Goal: Transaction & Acquisition: Obtain resource

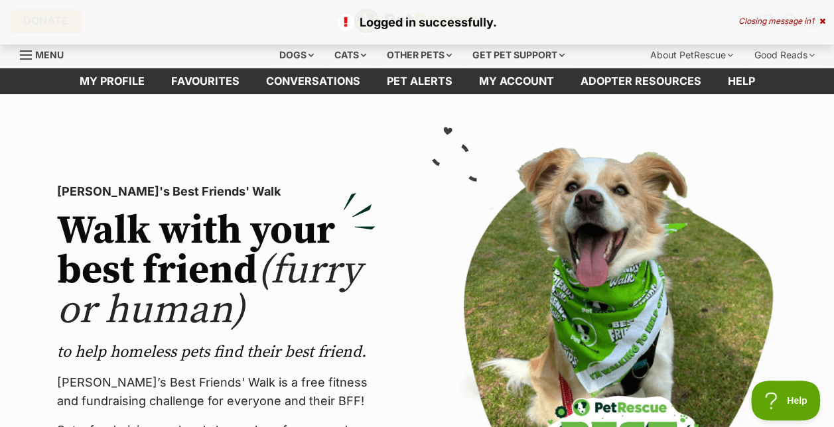
click at [824, 21] on icon at bounding box center [822, 21] width 6 height 8
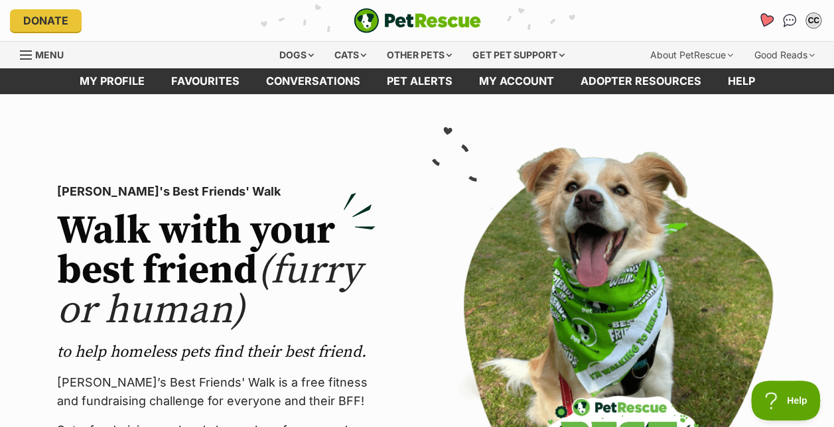
click at [764, 17] on icon "Favourites" at bounding box center [765, 20] width 16 height 15
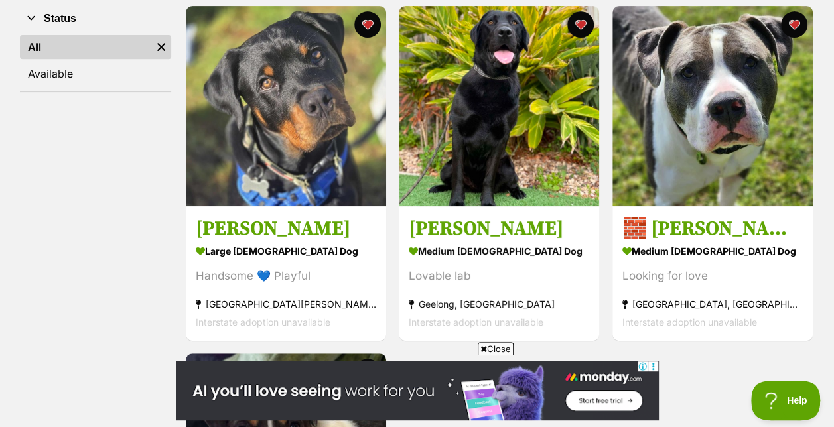
click at [482, 346] on icon at bounding box center [483, 349] width 7 height 9
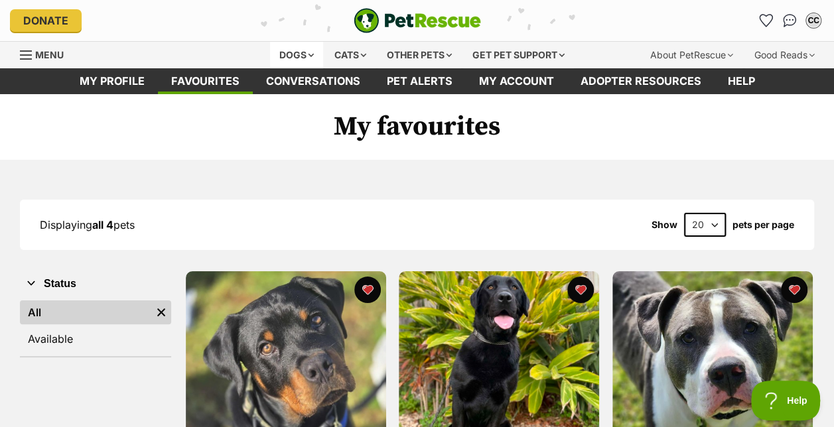
click at [305, 55] on div "Dogs" at bounding box center [296, 55] width 53 height 27
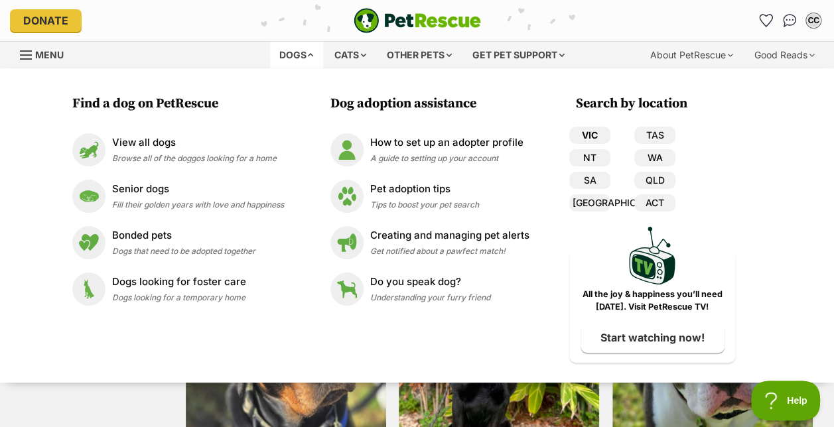
click at [596, 135] on link "VIC" at bounding box center [589, 135] width 41 height 17
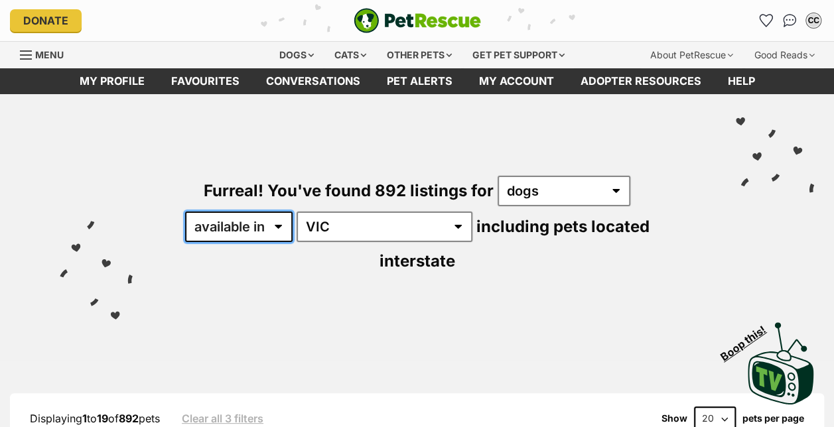
click at [253, 216] on select "available in located in" at bounding box center [238, 227] width 107 height 31
select select "disabled"
click at [185, 212] on select "available in located in" at bounding box center [238, 227] width 107 height 31
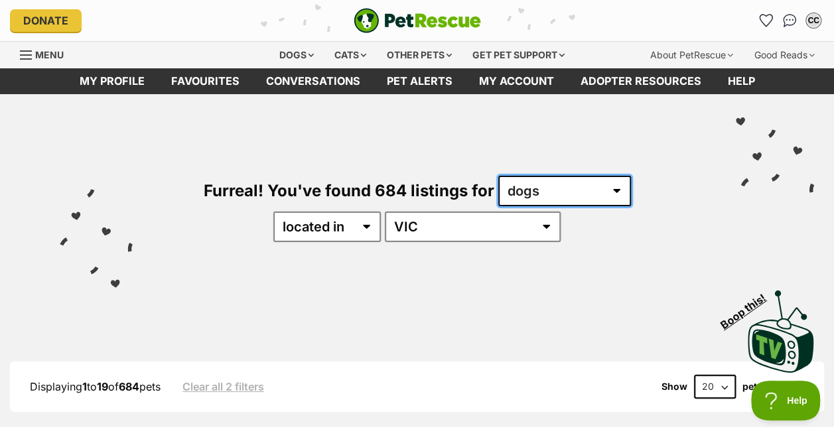
click at [588, 191] on select "any type of pet cats dogs other pets" at bounding box center [564, 191] width 133 height 31
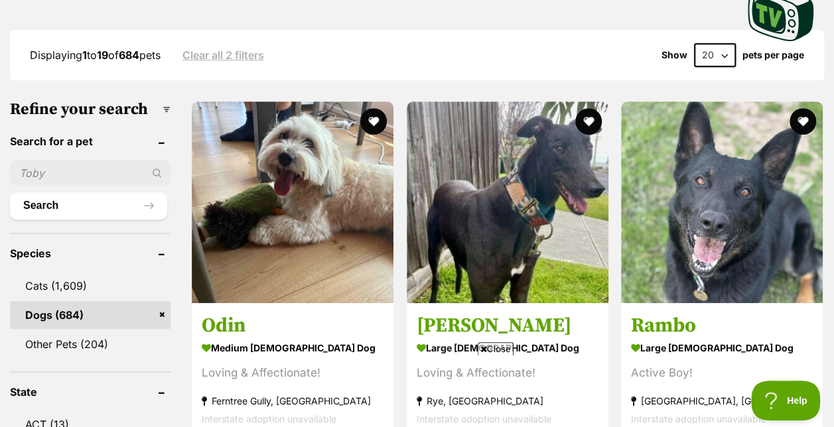
click at [710, 48] on select "20 40 60" at bounding box center [715, 55] width 42 height 24
select select "60"
click at [694, 43] on select "20 40 60" at bounding box center [715, 55] width 42 height 24
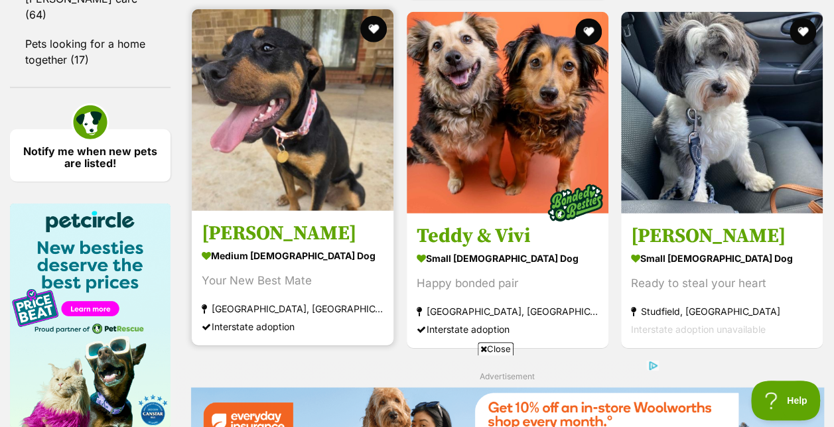
scroll to position [1923, 0]
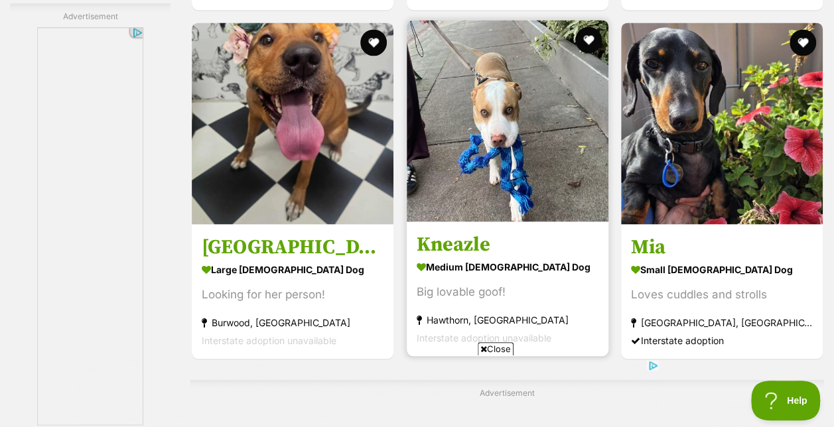
click at [473, 188] on img at bounding box center [508, 121] width 202 height 202
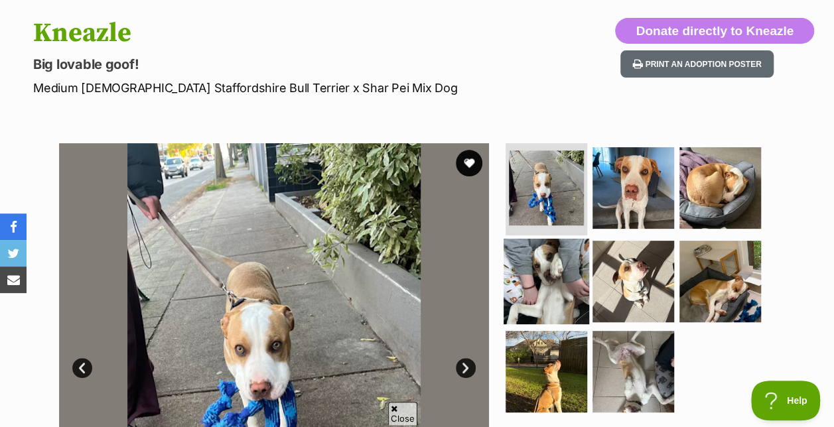
click at [533, 250] on img at bounding box center [546, 282] width 86 height 86
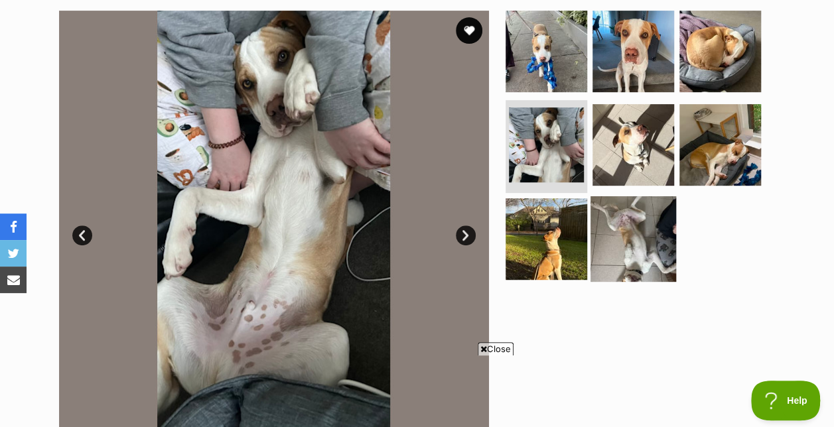
click at [649, 251] on img at bounding box center [633, 239] width 86 height 86
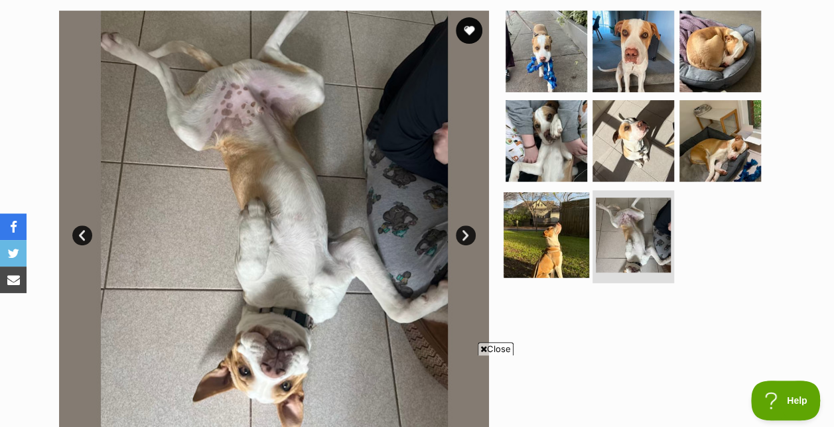
click at [556, 239] on img at bounding box center [546, 235] width 86 height 86
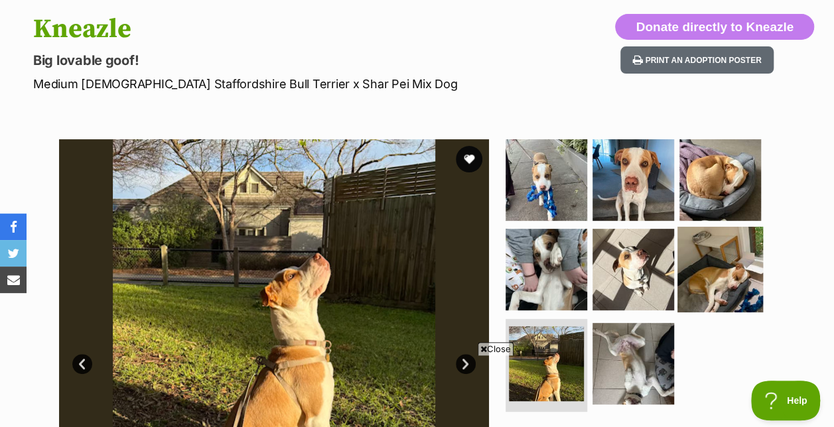
scroll to position [133, 0]
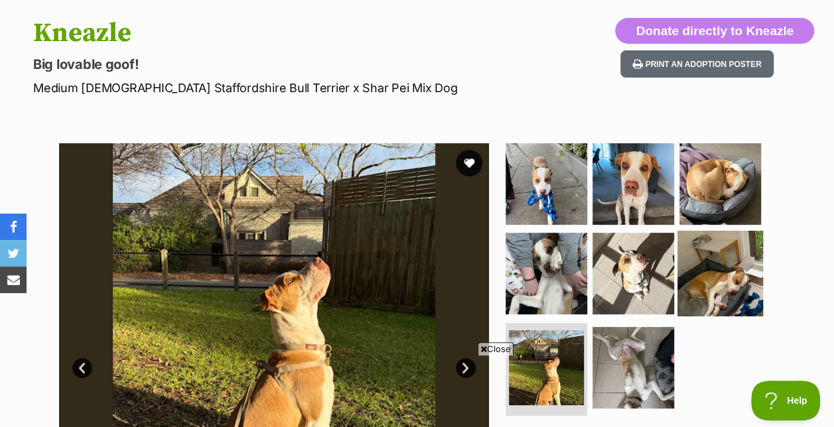
click at [719, 244] on img at bounding box center [720, 274] width 86 height 86
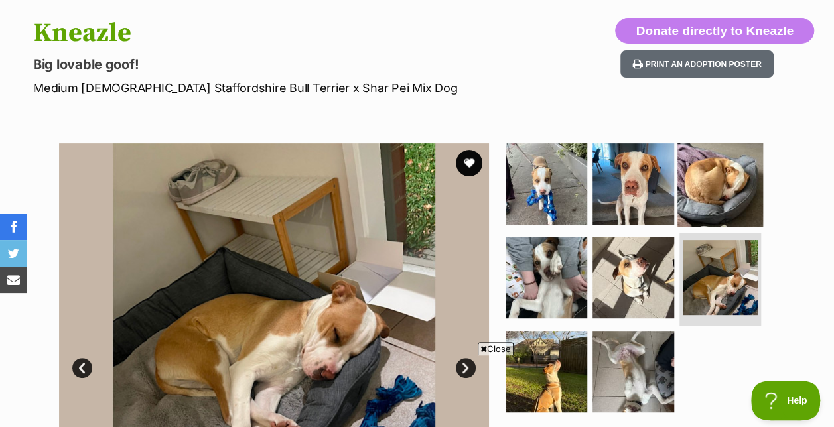
click at [727, 165] on img at bounding box center [720, 184] width 86 height 86
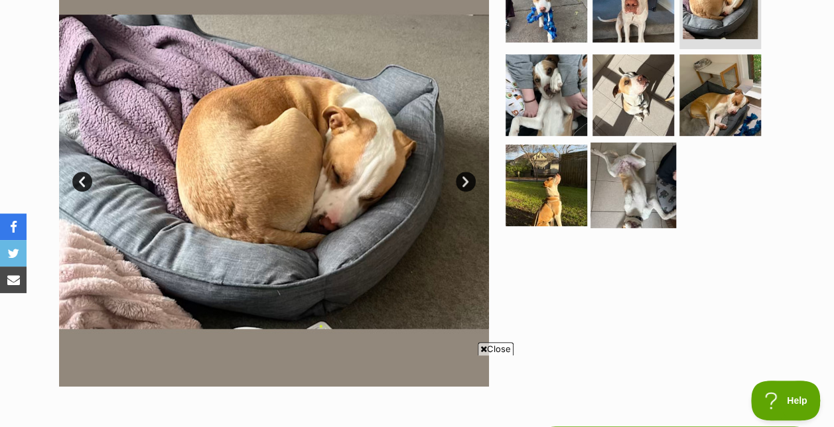
scroll to position [332, 0]
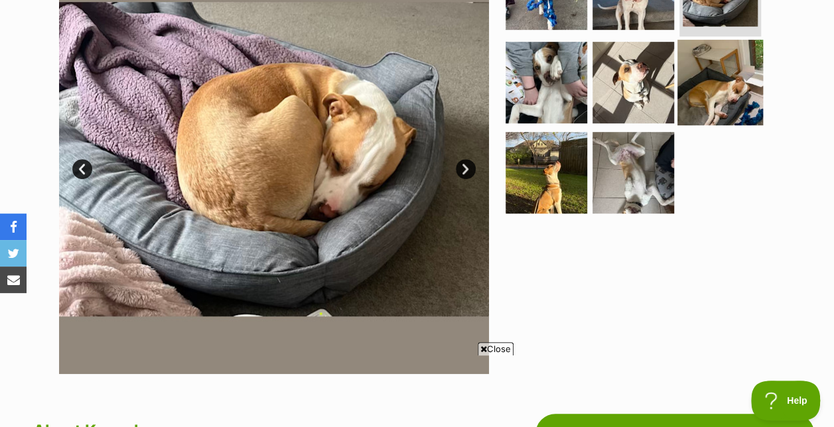
click at [684, 69] on img at bounding box center [720, 83] width 86 height 86
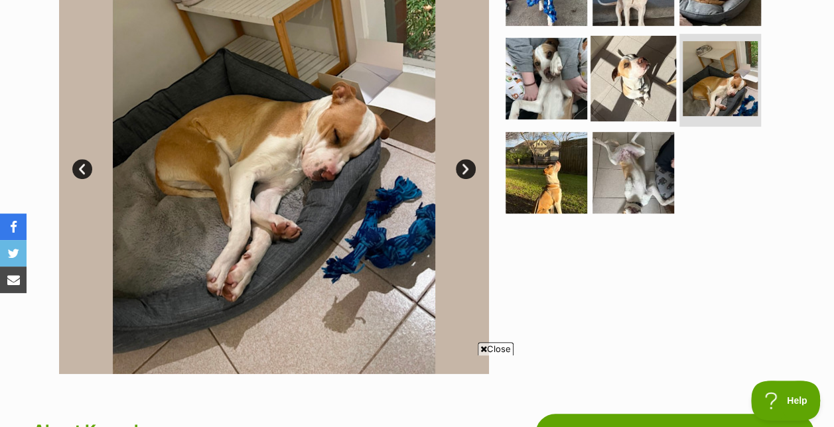
click at [629, 84] on img at bounding box center [633, 79] width 86 height 86
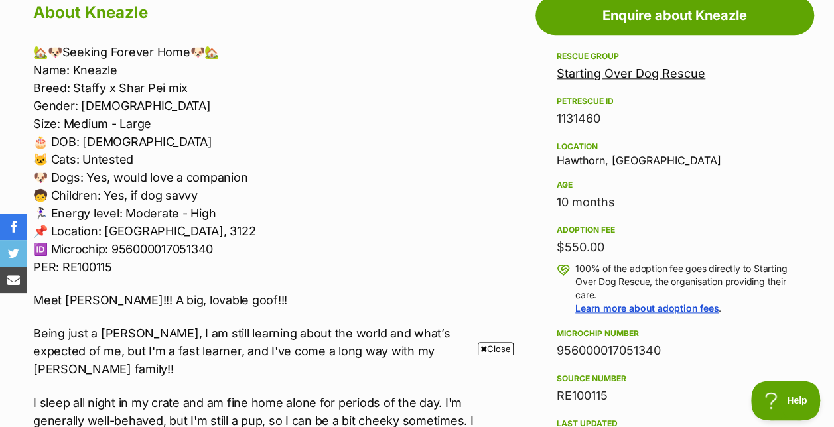
scroll to position [730, 0]
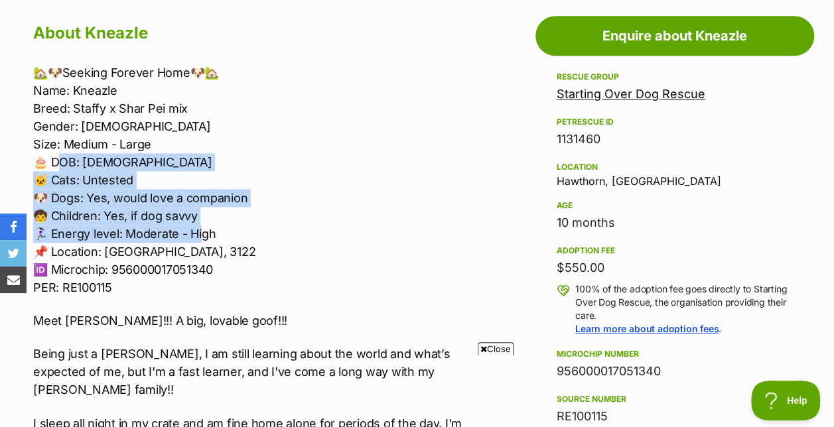
drag, startPoint x: 57, startPoint y: 159, endPoint x: 203, endPoint y: 229, distance: 162.0
click at [203, 229] on p "🏡🐶Seeking Forever Home🐶🏡 Name: Kneazle Breed: Staffy x Shar Pei mix Gender: Mal…" at bounding box center [264, 180] width 463 height 233
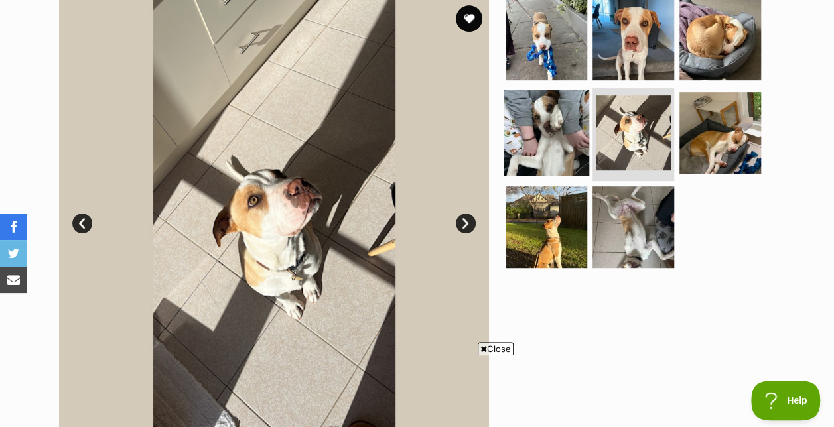
scroll to position [265, 0]
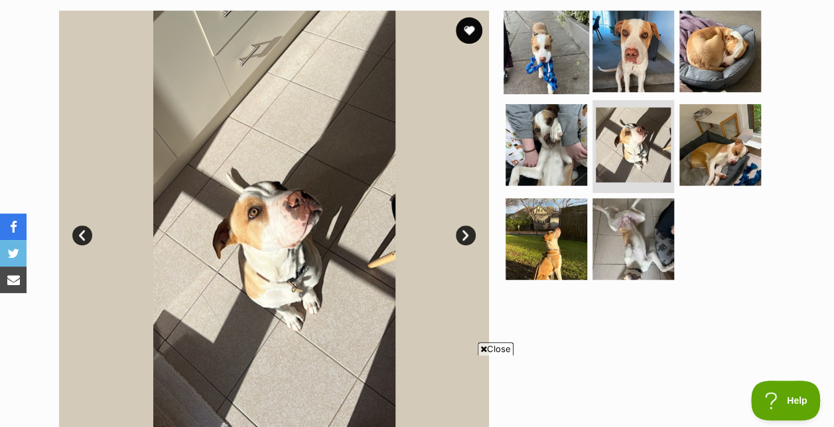
click at [553, 69] on img at bounding box center [546, 51] width 86 height 86
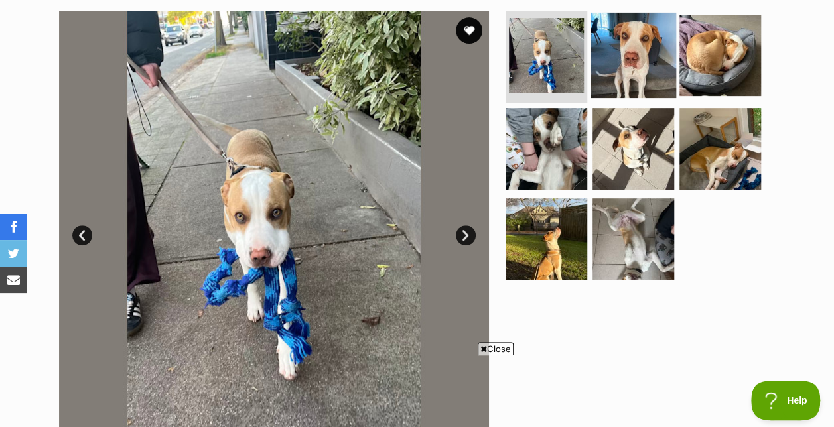
click at [649, 61] on img at bounding box center [633, 55] width 86 height 86
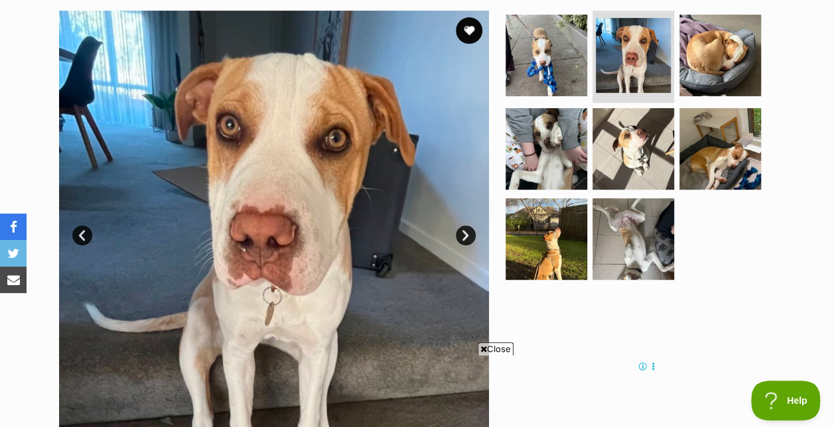
scroll to position [0, 0]
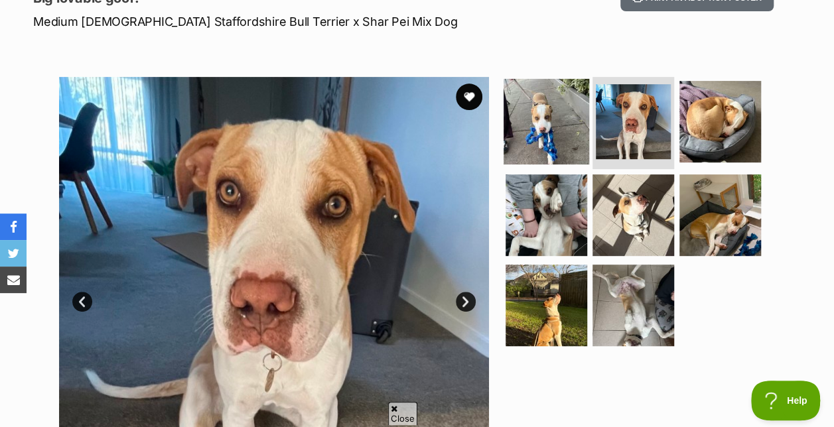
click at [530, 113] on img at bounding box center [546, 121] width 86 height 86
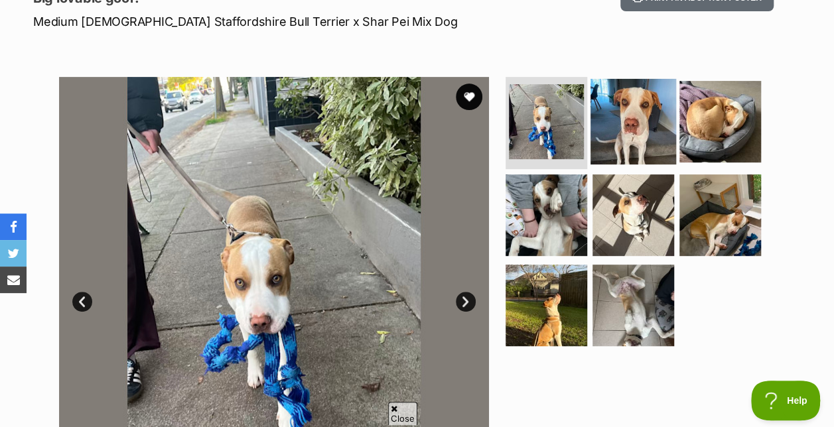
click at [618, 122] on img at bounding box center [633, 121] width 86 height 86
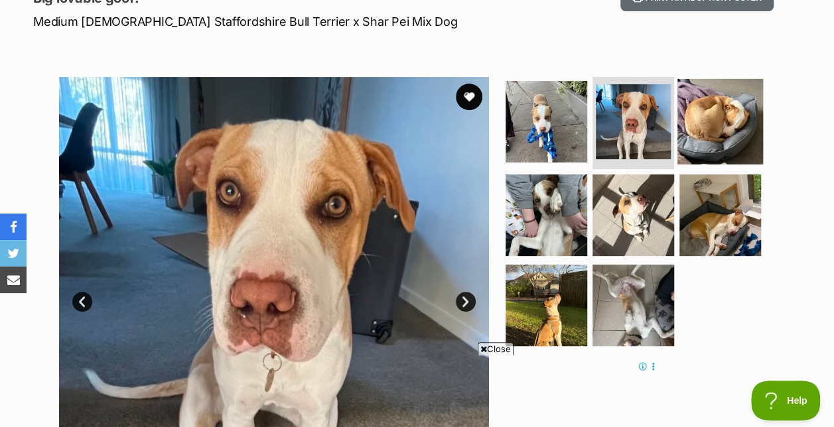
click at [719, 127] on img at bounding box center [720, 121] width 86 height 86
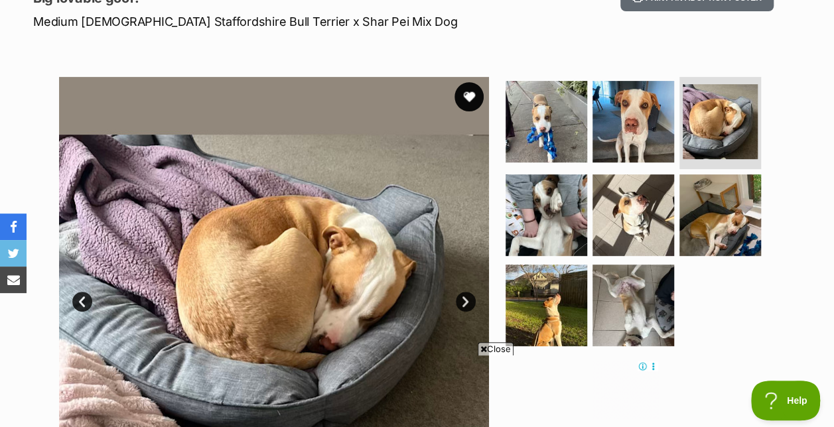
click at [475, 99] on button "favourite" at bounding box center [468, 96] width 29 height 29
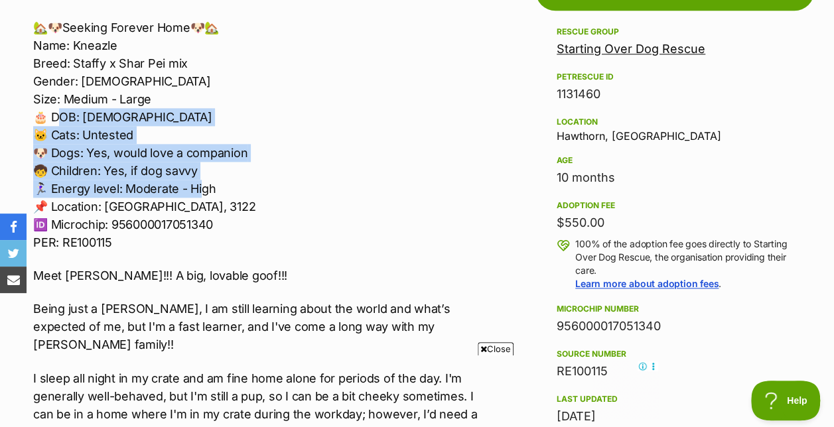
scroll to position [796, 0]
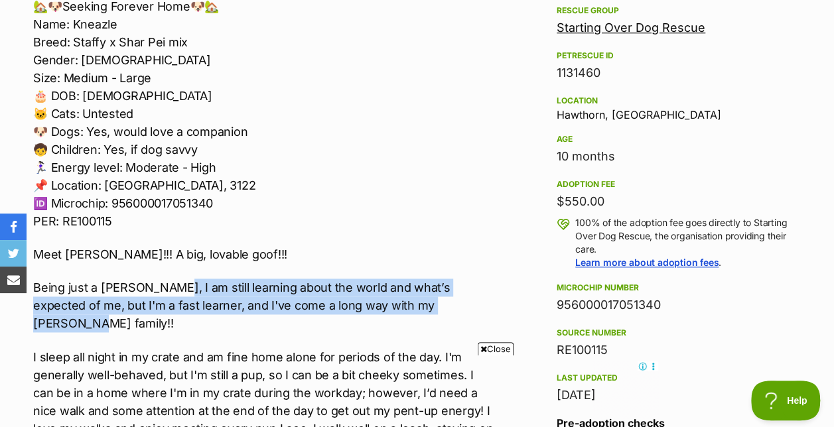
drag, startPoint x: 167, startPoint y: 287, endPoint x: 436, endPoint y: 304, distance: 269.2
click at [436, 304] on p "Being just a young guy, I am still learning about the world and what’s expected…" at bounding box center [264, 306] width 463 height 54
drag, startPoint x: 436, startPoint y: 304, endPoint x: 329, endPoint y: 284, distance: 108.7
click at [329, 284] on p "Being just a young guy, I am still learning about the world and what’s expected…" at bounding box center [264, 306] width 463 height 54
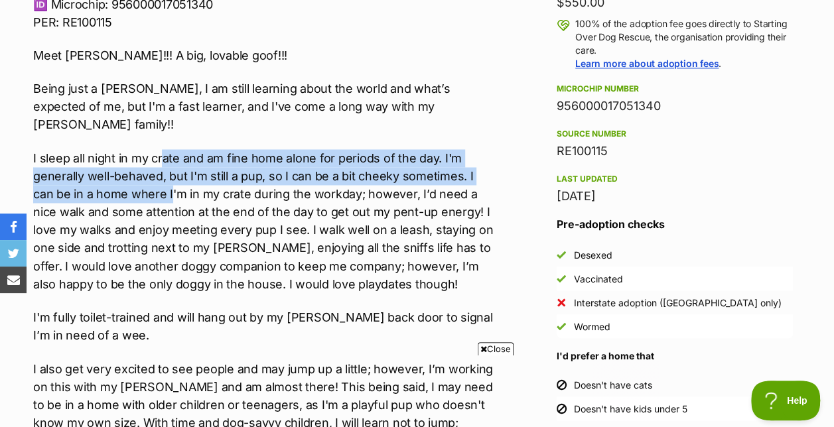
scroll to position [0, 0]
drag, startPoint x: 161, startPoint y: 143, endPoint x: 146, endPoint y: 174, distance: 33.8
click at [146, 174] on p "I sleep all night in my crate and am fine home alone for periods of the day. I'…" at bounding box center [264, 220] width 463 height 143
drag, startPoint x: 146, startPoint y: 174, endPoint x: 84, endPoint y: 184, distance: 62.6
click at [84, 184] on p "I sleep all night in my crate and am fine home alone for periods of the day. I'…" at bounding box center [264, 220] width 463 height 143
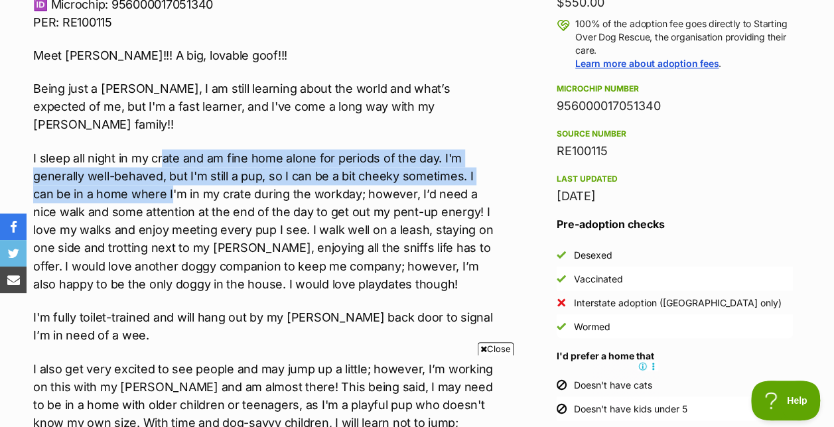
click at [117, 176] on p "I sleep all night in my crate and am fine home alone for periods of the day. I'…" at bounding box center [264, 220] width 463 height 143
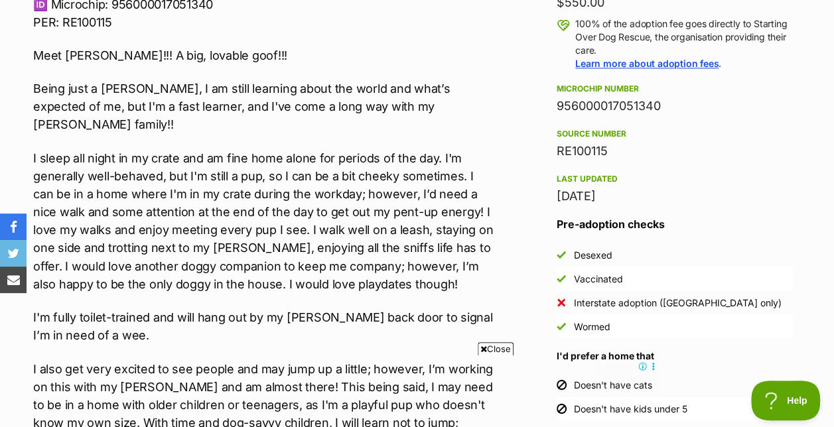
click at [180, 173] on p "I sleep all night in my crate and am fine home alone for periods of the day. I'…" at bounding box center [264, 220] width 463 height 143
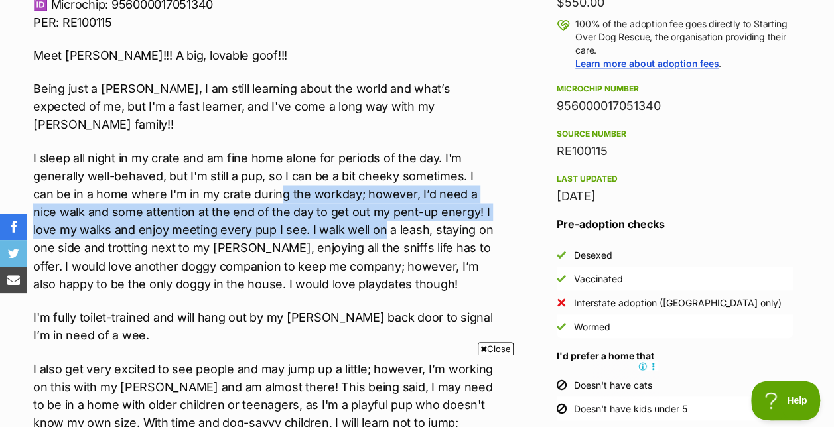
drag, startPoint x: 255, startPoint y: 174, endPoint x: 353, endPoint y: 208, distance: 104.0
click at [353, 208] on p "I sleep all night in my crate and am fine home alone for periods of the day. I'…" at bounding box center [264, 220] width 463 height 143
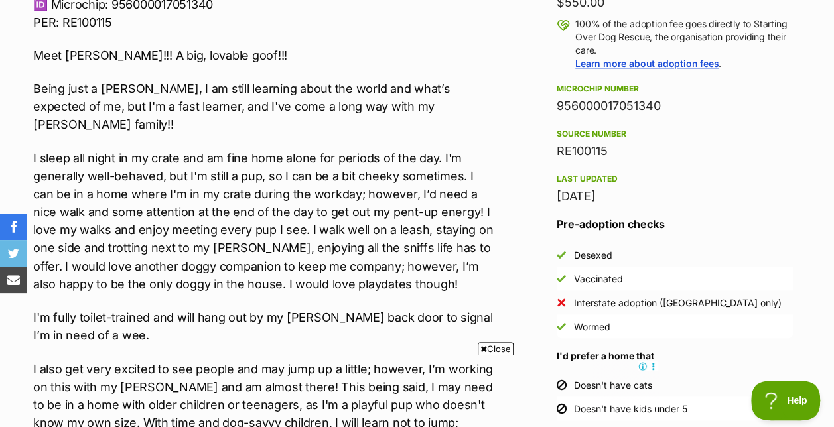
drag, startPoint x: 353, startPoint y: 208, endPoint x: 344, endPoint y: 231, distance: 25.0
click at [344, 231] on p "I sleep all night in my crate and am fine home alone for periods of the day. I'…" at bounding box center [264, 220] width 463 height 143
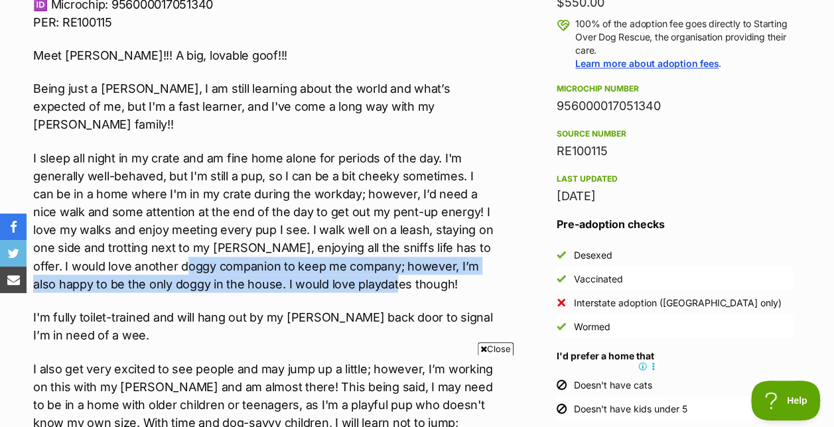
drag, startPoint x: 127, startPoint y: 248, endPoint x: 318, endPoint y: 272, distance: 192.5
click at [318, 272] on p "I sleep all night in my crate and am fine home alone for periods of the day. I'…" at bounding box center [264, 220] width 463 height 143
drag, startPoint x: 318, startPoint y: 272, endPoint x: 220, endPoint y: 272, distance: 98.2
click at [220, 272] on p "I sleep all night in my crate and am fine home alone for periods of the day. I'…" at bounding box center [264, 220] width 463 height 143
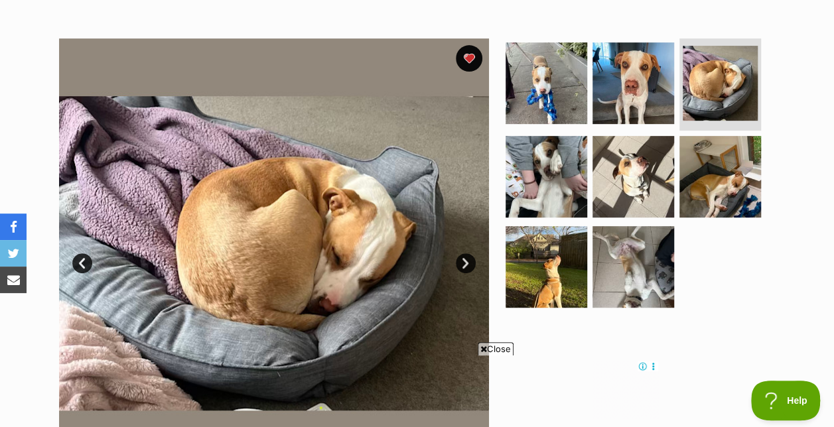
scroll to position [265, 0]
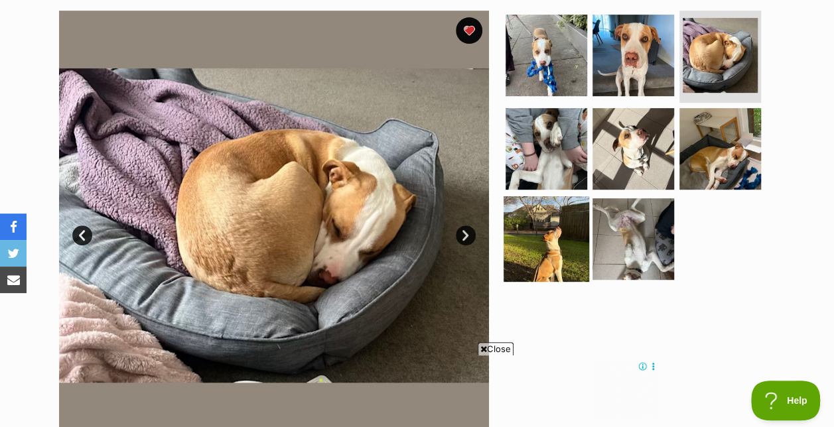
click at [543, 243] on img at bounding box center [546, 239] width 86 height 86
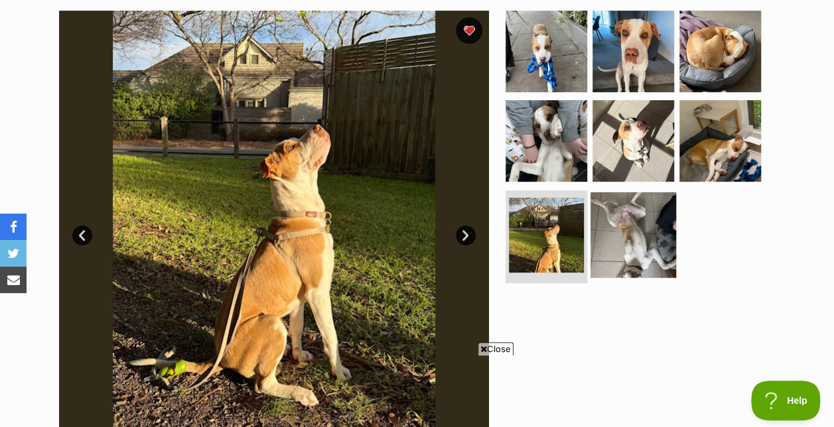
scroll to position [0, 0]
click at [659, 227] on img at bounding box center [633, 235] width 86 height 86
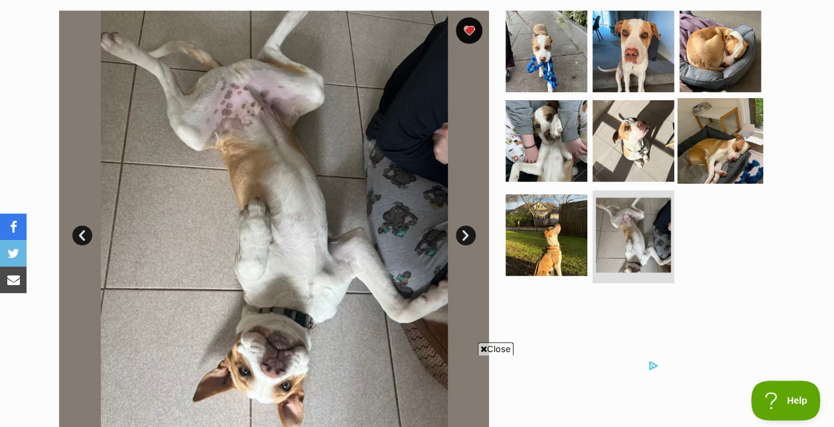
click at [728, 154] on img at bounding box center [720, 141] width 86 height 86
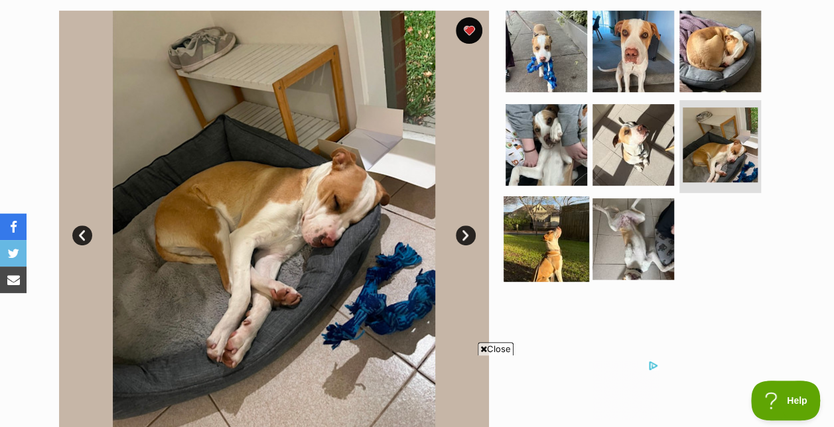
click at [558, 235] on img at bounding box center [546, 239] width 86 height 86
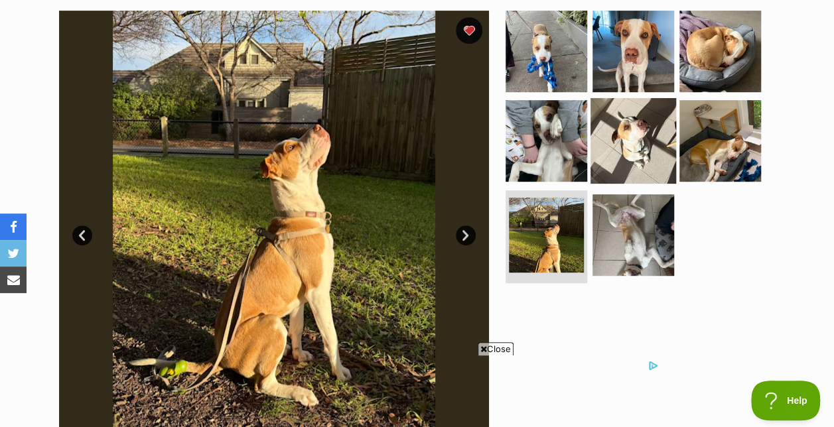
click at [622, 153] on img at bounding box center [633, 141] width 86 height 86
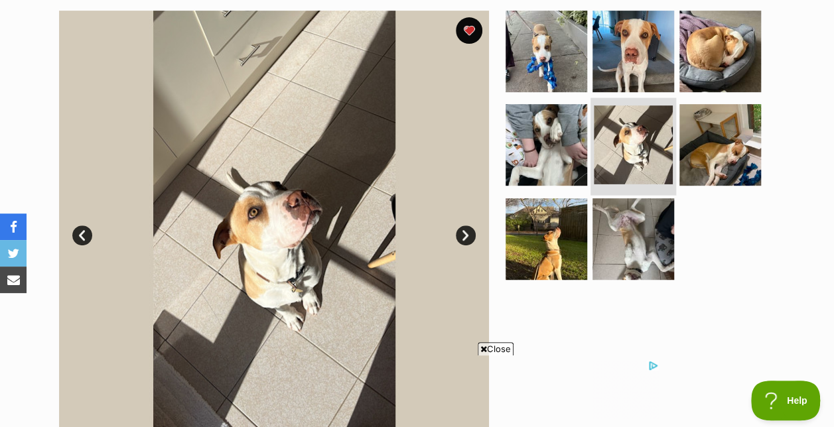
click at [594, 127] on img at bounding box center [633, 144] width 79 height 79
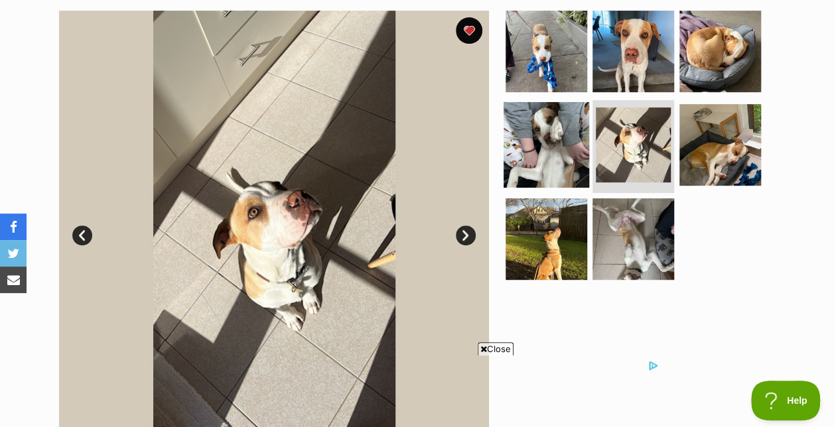
click at [554, 143] on img at bounding box center [546, 145] width 86 height 86
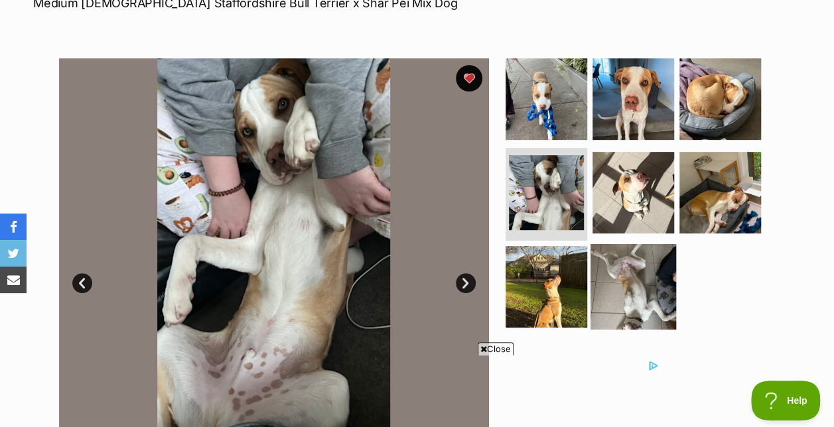
scroll to position [199, 0]
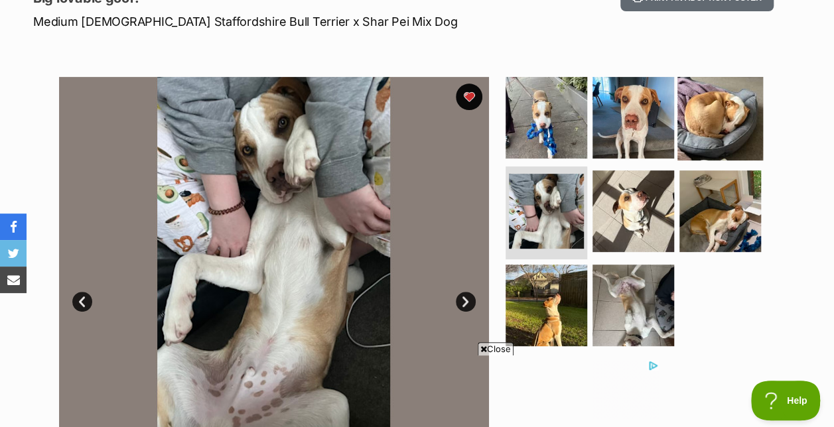
click at [710, 111] on img at bounding box center [720, 117] width 86 height 86
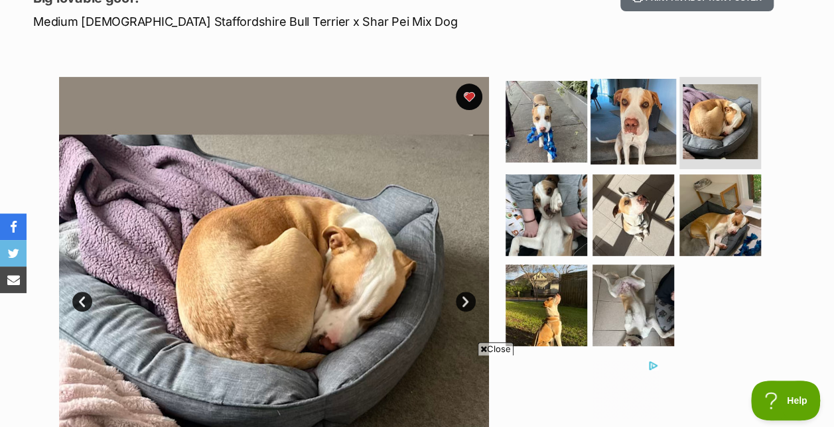
click at [634, 126] on img at bounding box center [633, 121] width 86 height 86
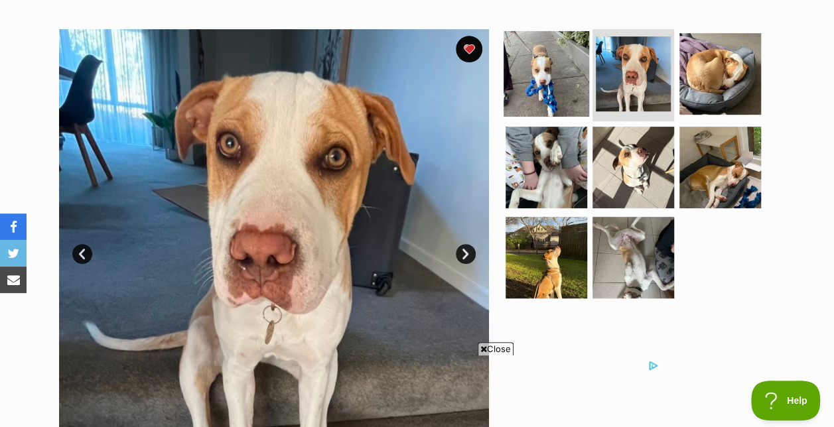
scroll to position [265, 0]
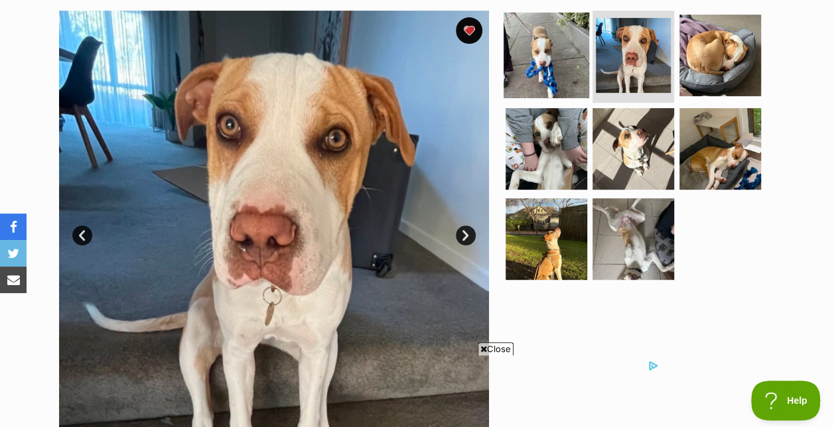
click at [562, 72] on img at bounding box center [546, 55] width 86 height 86
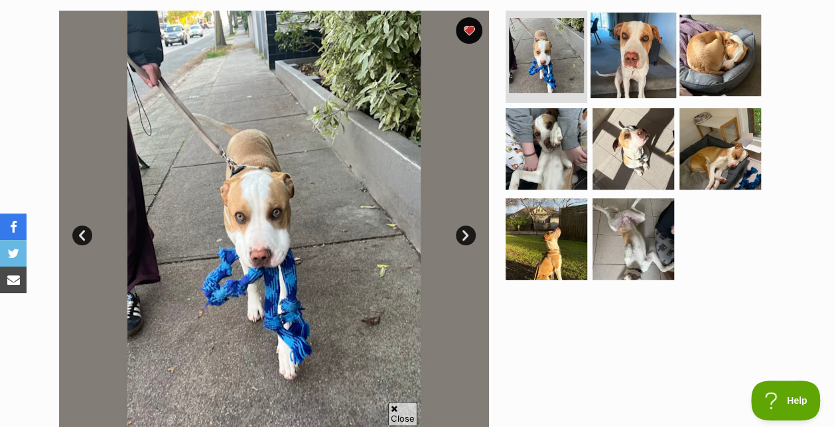
scroll to position [0, 0]
click at [634, 78] on img at bounding box center [633, 55] width 86 height 86
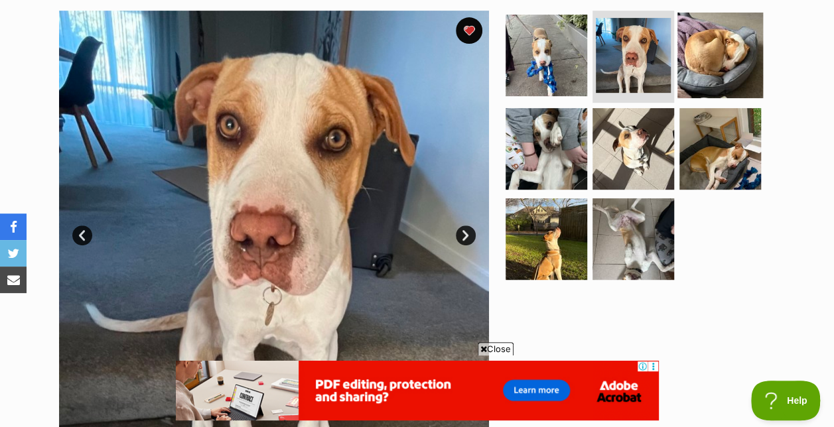
click at [734, 36] on img at bounding box center [720, 55] width 86 height 86
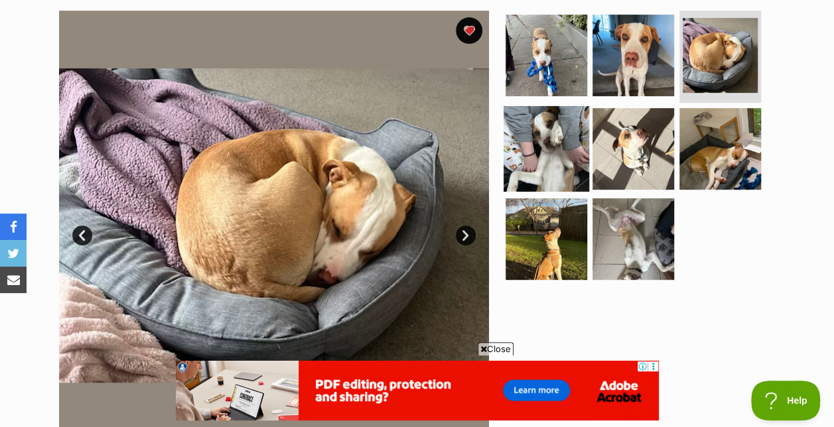
click at [539, 157] on img at bounding box center [546, 149] width 86 height 86
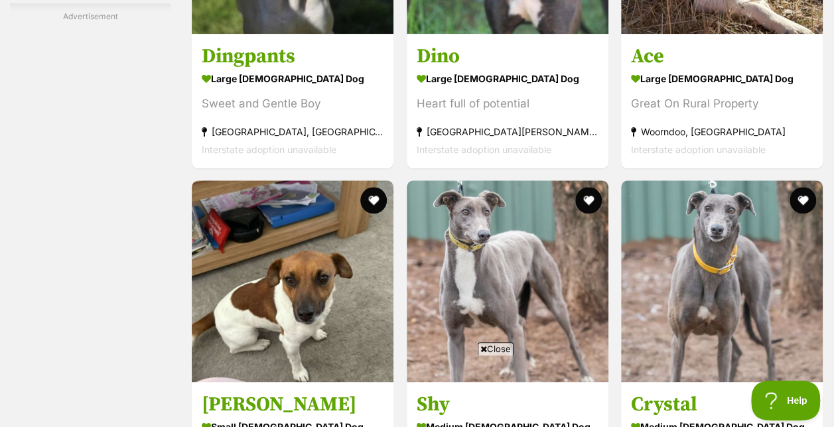
scroll to position [8134, 0]
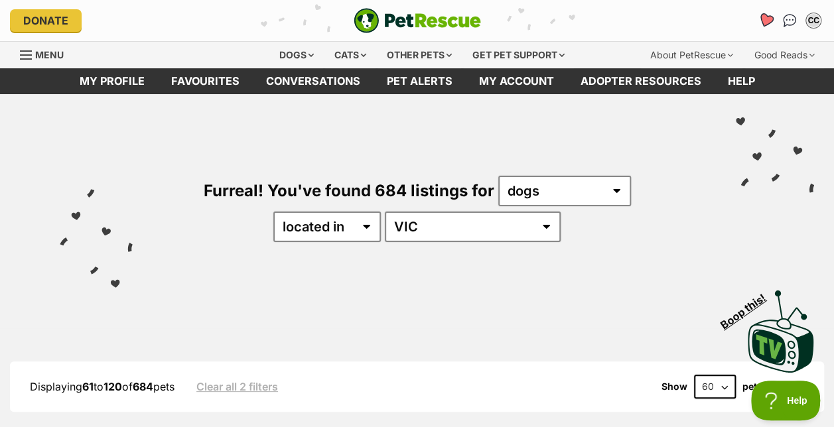
click at [765, 19] on icon "Favourites" at bounding box center [765, 20] width 16 height 15
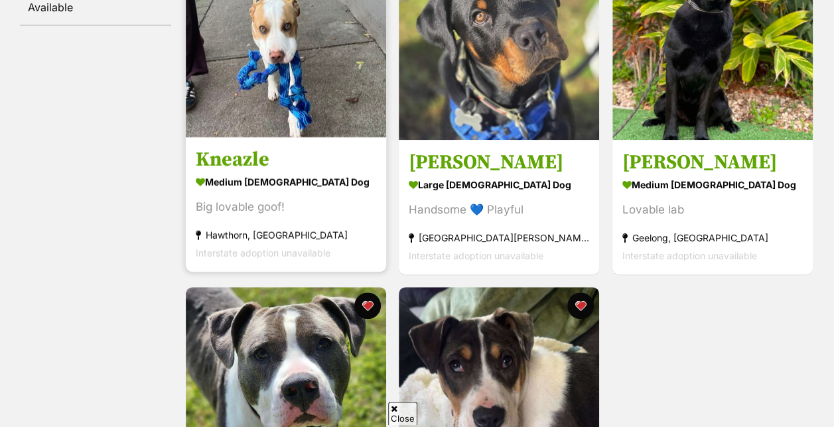
click at [290, 180] on div "medium [DEMOGRAPHIC_DATA] Dog" at bounding box center [286, 181] width 180 height 19
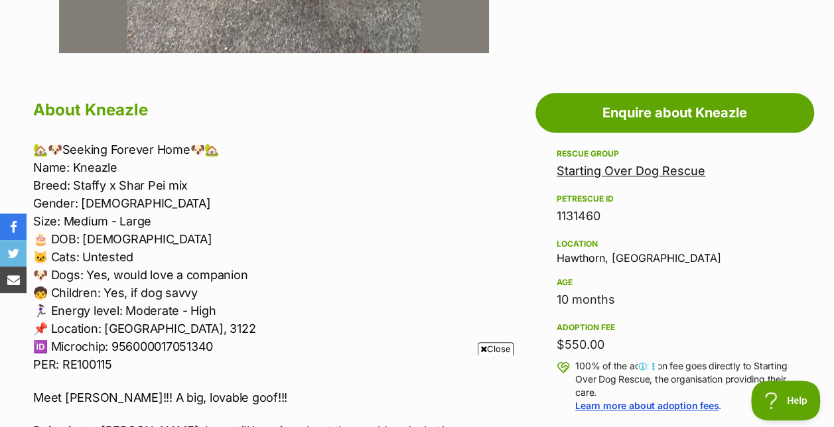
scroll to position [796, 0]
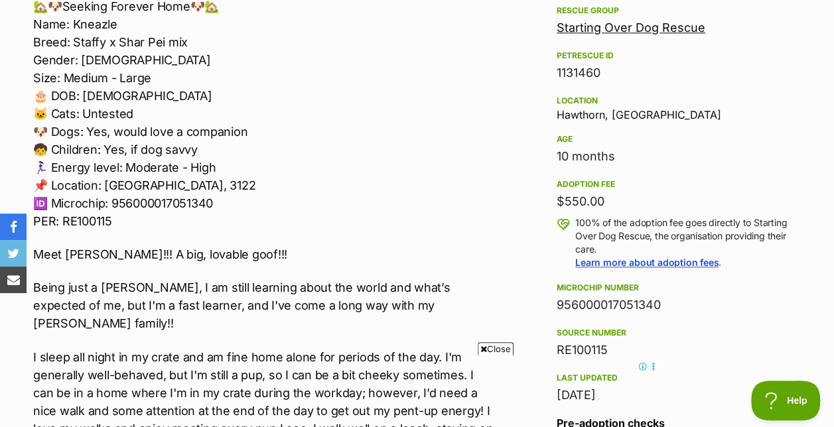
click at [492, 342] on span "Close" at bounding box center [496, 348] width 36 height 13
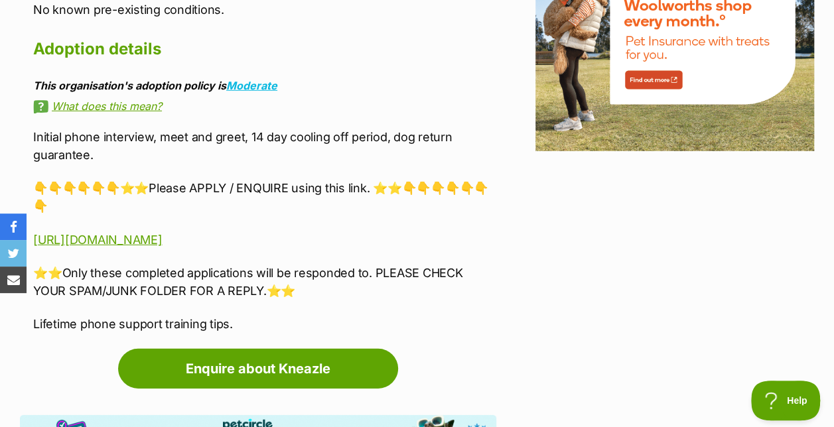
scroll to position [1857, 0]
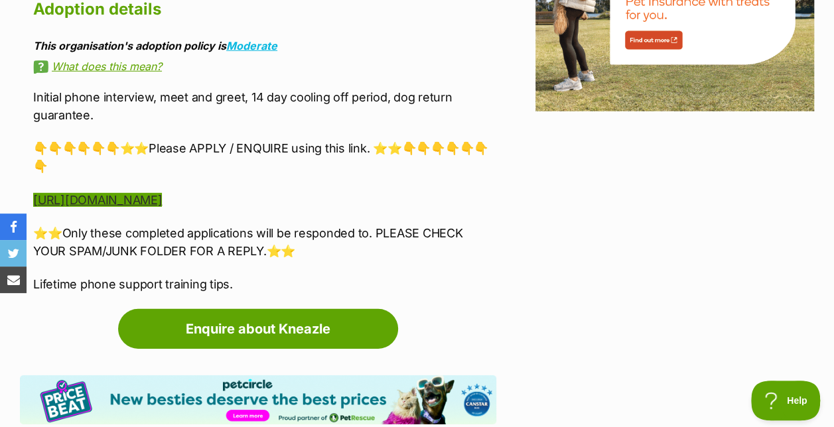
click at [162, 193] on link "https://www.startingoverdogrescue.org.au/adoption-application-form/" at bounding box center [97, 200] width 129 height 14
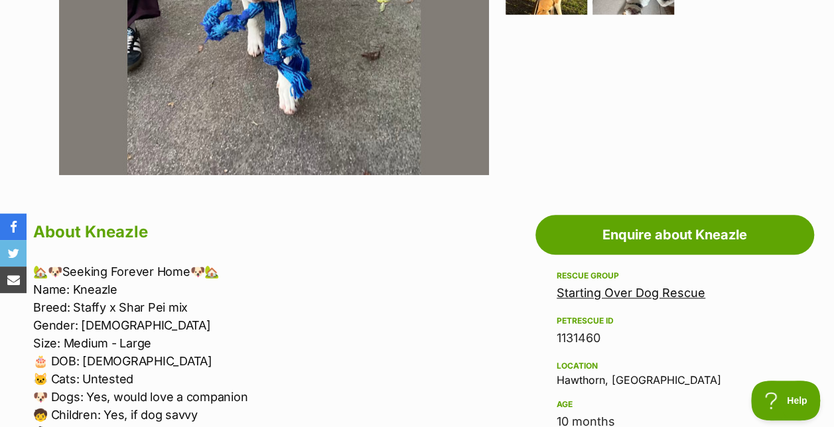
scroll to position [663, 0]
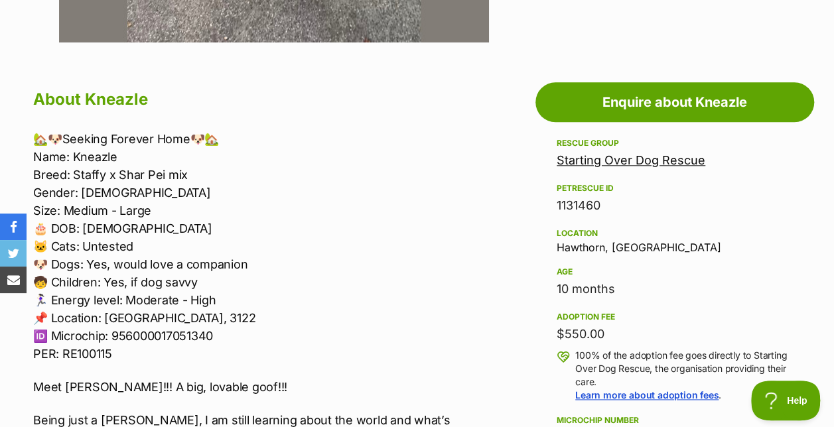
click at [125, 99] on h2 "About Kneazle" at bounding box center [264, 99] width 463 height 29
copy h2 "Kneazle"
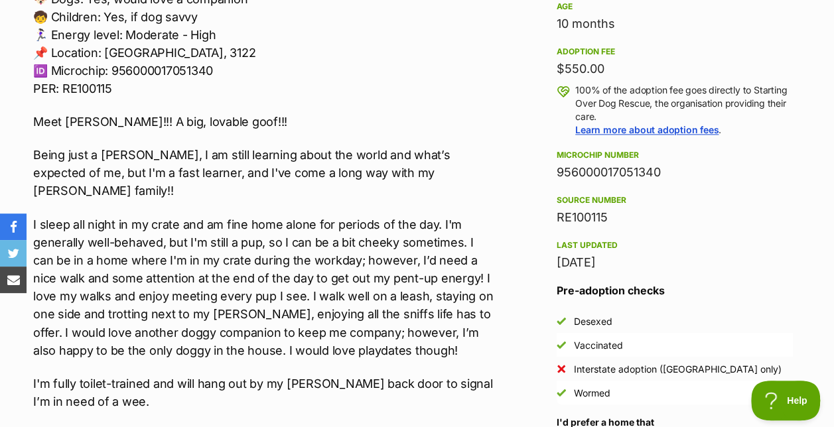
scroll to position [995, 0]
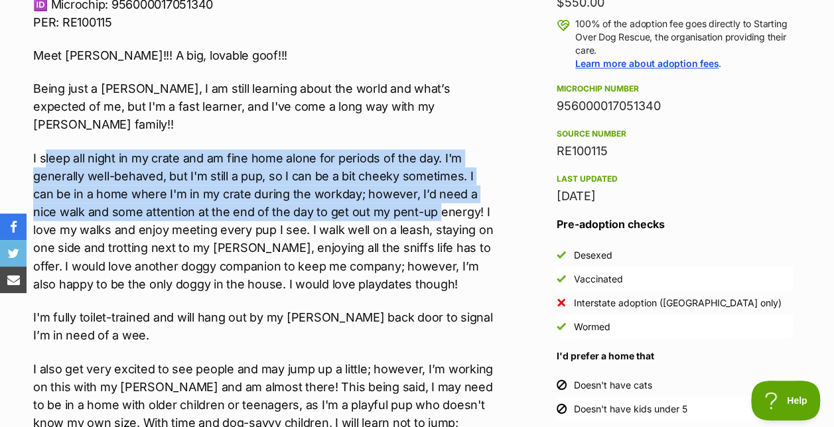
drag, startPoint x: 46, startPoint y: 133, endPoint x: 411, endPoint y: 199, distance: 370.7
click at [409, 199] on p "I sleep all night in my crate and am fine home alone for periods of the day. I'…" at bounding box center [264, 220] width 463 height 143
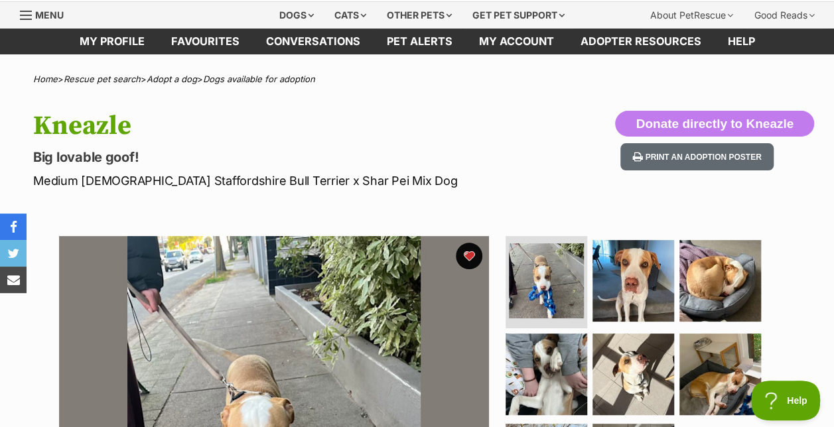
scroll to position [0, 0]
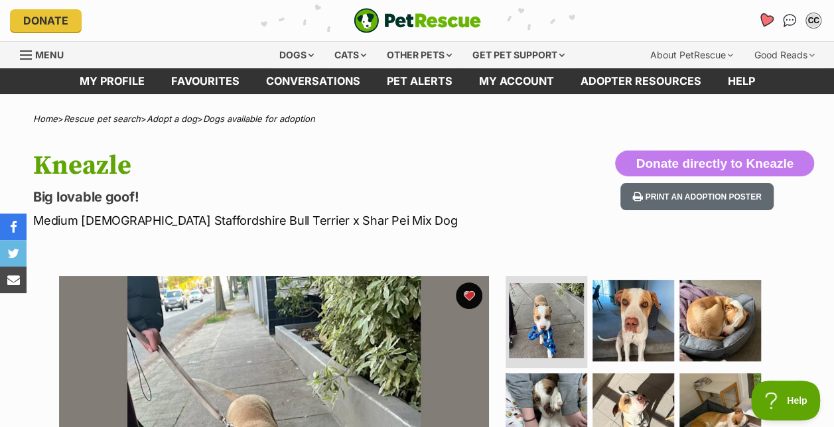
click at [764, 16] on icon "Favourites" at bounding box center [765, 20] width 16 height 15
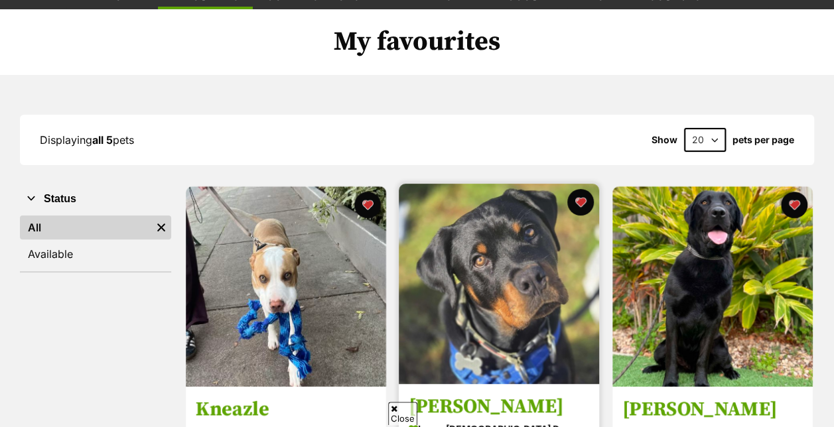
scroll to position [133, 0]
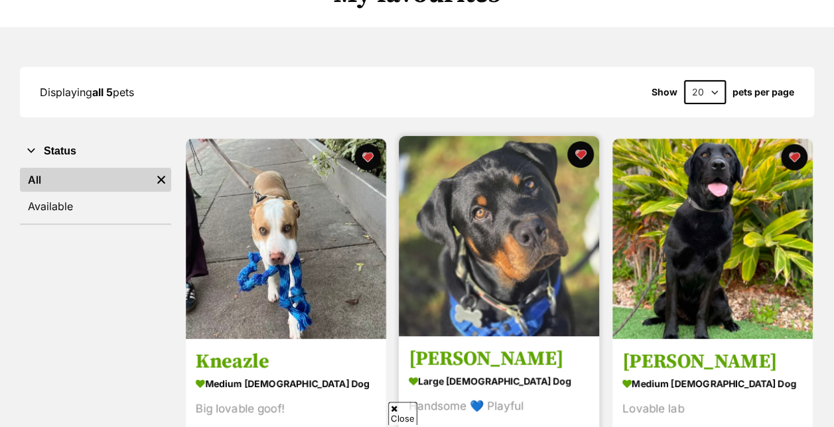
click at [529, 243] on img at bounding box center [499, 236] width 200 height 200
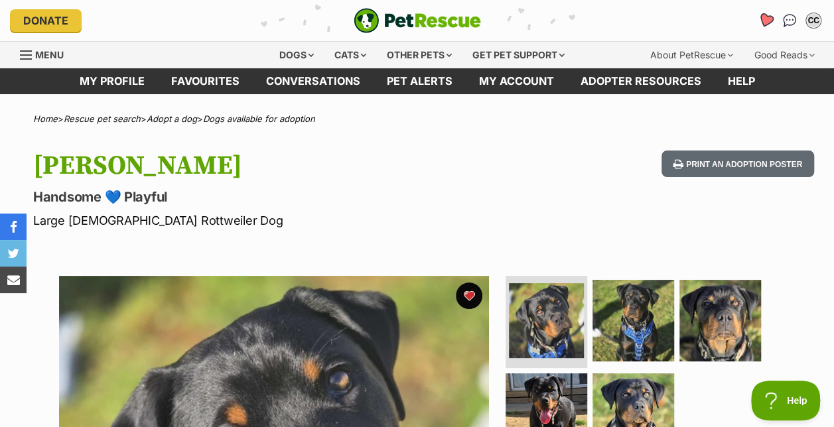
click at [764, 22] on icon "Favourites" at bounding box center [765, 20] width 16 height 15
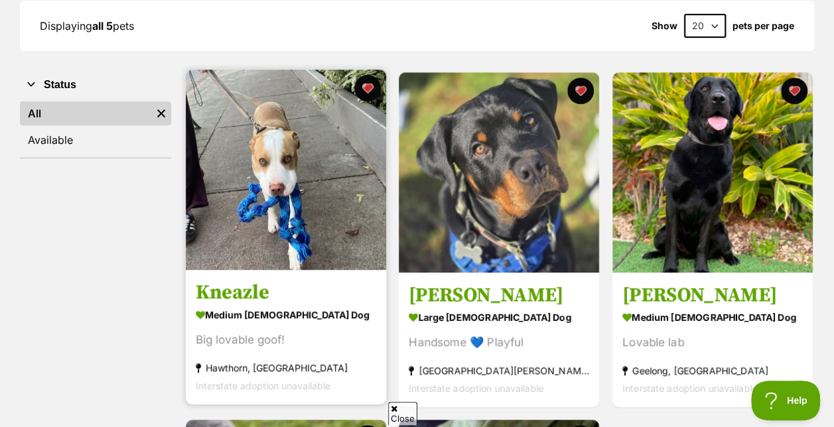
click at [296, 196] on img at bounding box center [286, 170] width 200 height 200
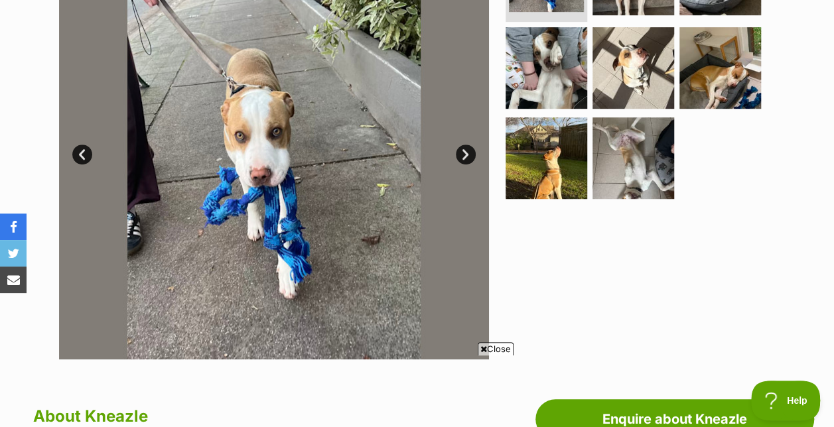
scroll to position [199, 0]
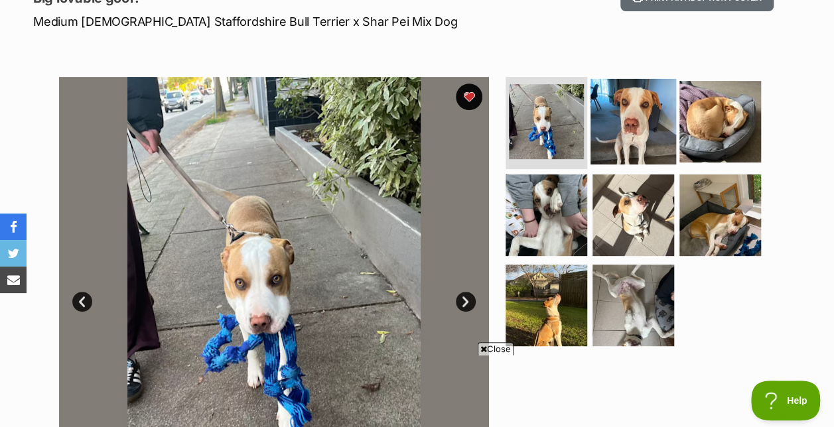
click at [621, 137] on img at bounding box center [633, 121] width 86 height 86
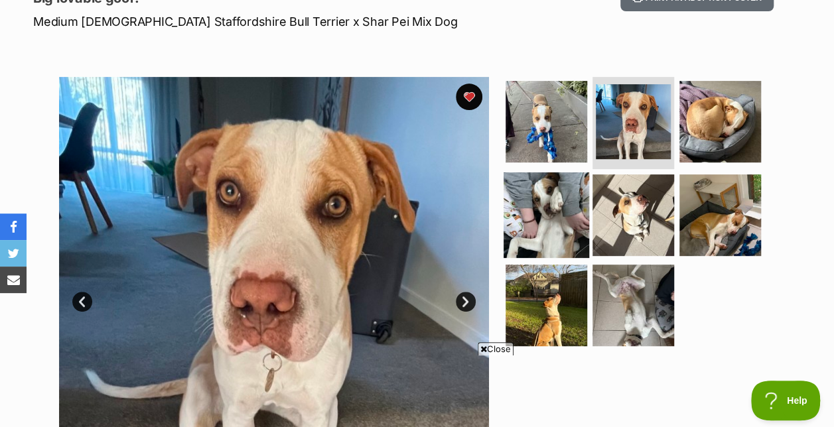
click at [546, 209] on img at bounding box center [546, 215] width 86 height 86
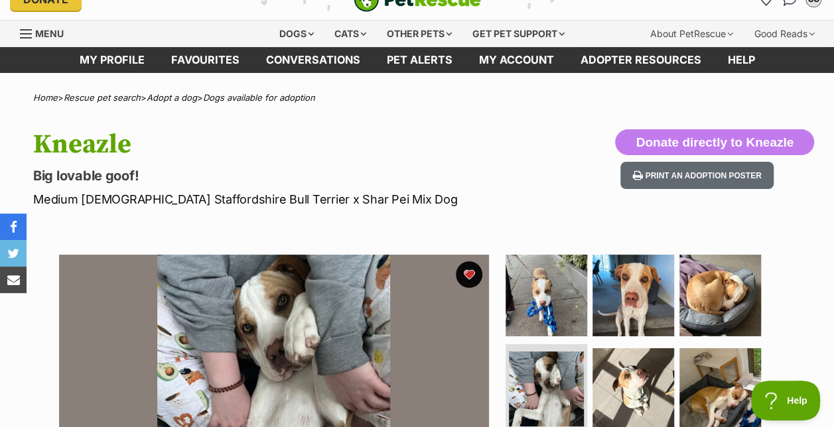
scroll to position [0, 0]
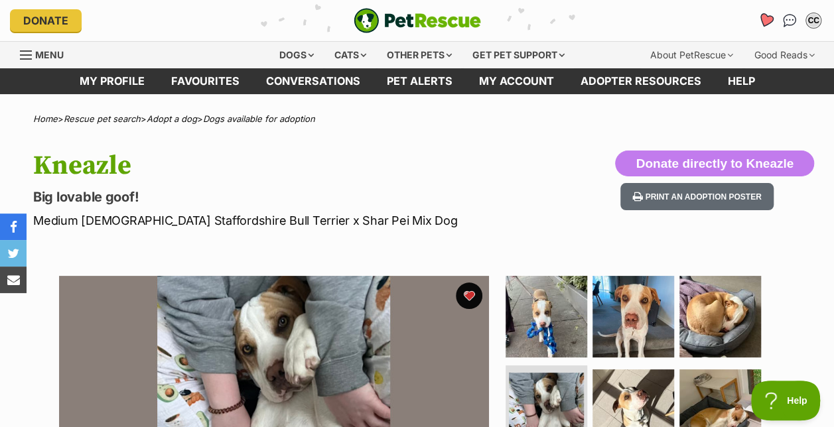
click at [765, 21] on icon "Favourites" at bounding box center [765, 20] width 16 height 15
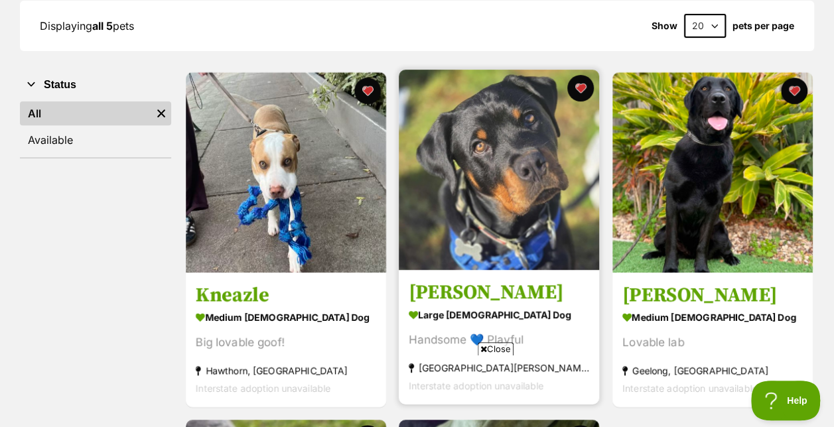
click at [448, 288] on h3 "[PERSON_NAME]" at bounding box center [499, 292] width 180 height 25
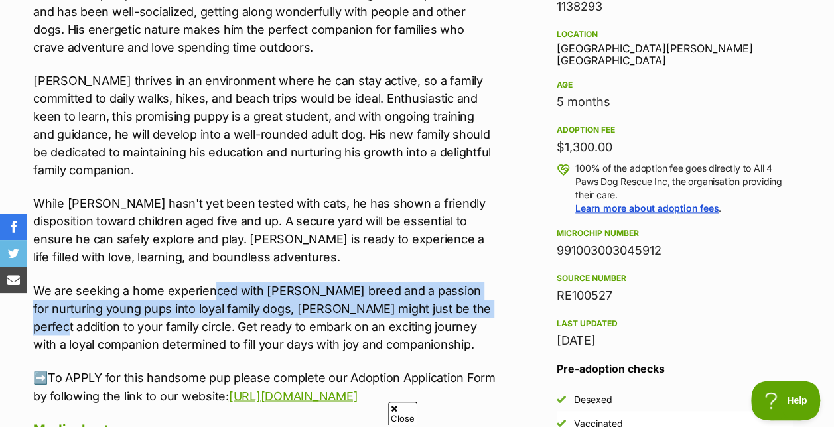
drag, startPoint x: 213, startPoint y: 294, endPoint x: 463, endPoint y: 310, distance: 250.6
click at [463, 310] on p "We are seeking a home experienced with [PERSON_NAME] breed and a passion for nu…" at bounding box center [264, 318] width 463 height 72
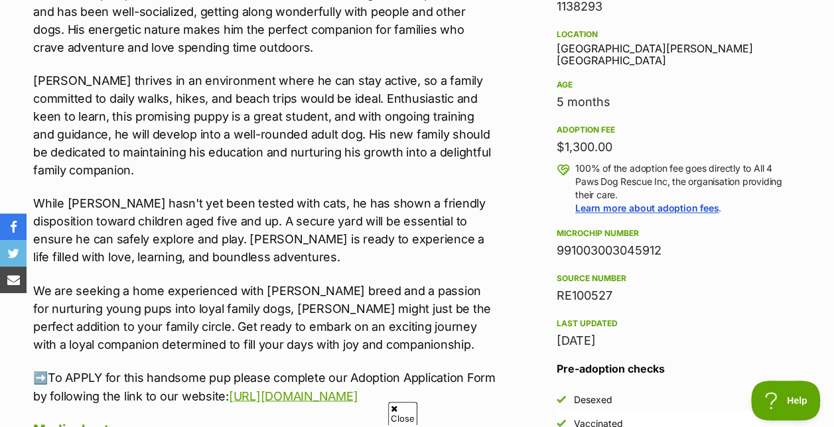
drag, startPoint x: 463, startPoint y: 310, endPoint x: 381, endPoint y: 327, distance: 83.9
click at [381, 327] on p "We are seeking a home experienced with [PERSON_NAME] breed and a passion for nu…" at bounding box center [264, 318] width 463 height 72
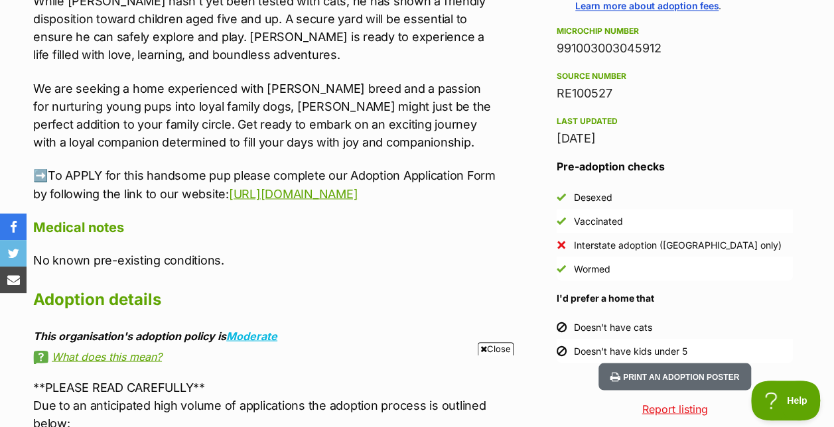
scroll to position [1061, 0]
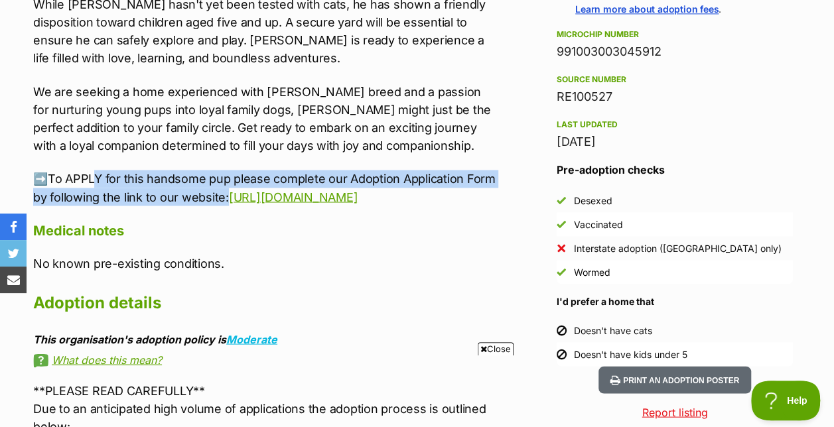
drag, startPoint x: 94, startPoint y: 178, endPoint x: 227, endPoint y: 198, distance: 134.8
click at [227, 198] on p "➡️To APPLY for this handsome pup please complete our Adoption Application Form …" at bounding box center [264, 188] width 463 height 36
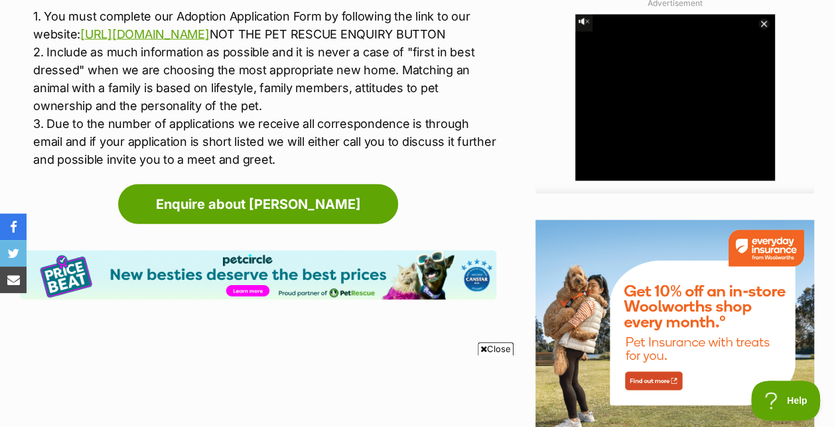
scroll to position [1393, 0]
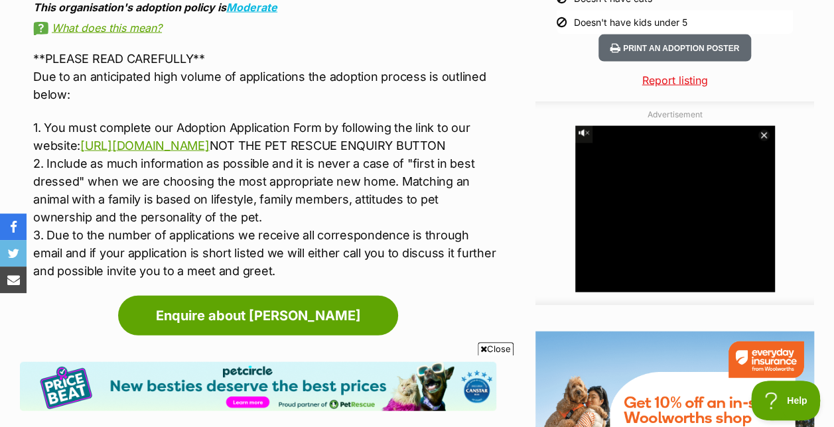
click at [215, 208] on p "1. You must complete our Adoption Application Form by following the link to our…" at bounding box center [264, 199] width 463 height 161
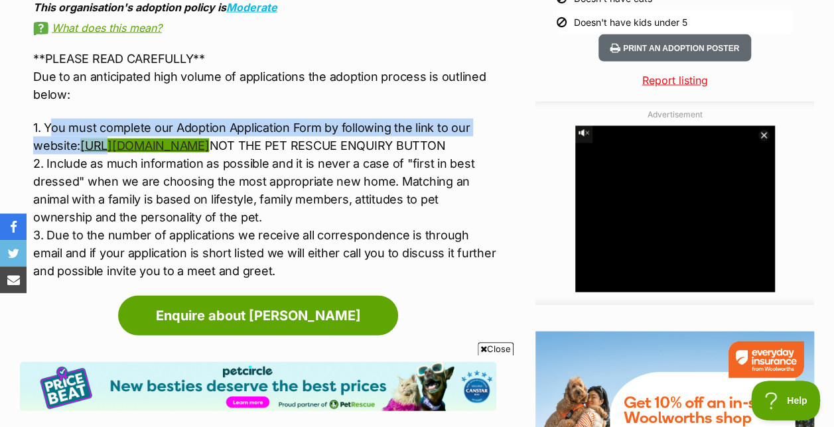
drag, startPoint x: 50, startPoint y: 142, endPoint x: 109, endPoint y: 166, distance: 63.1
click at [109, 166] on p "1. You must complete our Adoption Application Form by following the link to our…" at bounding box center [264, 199] width 463 height 161
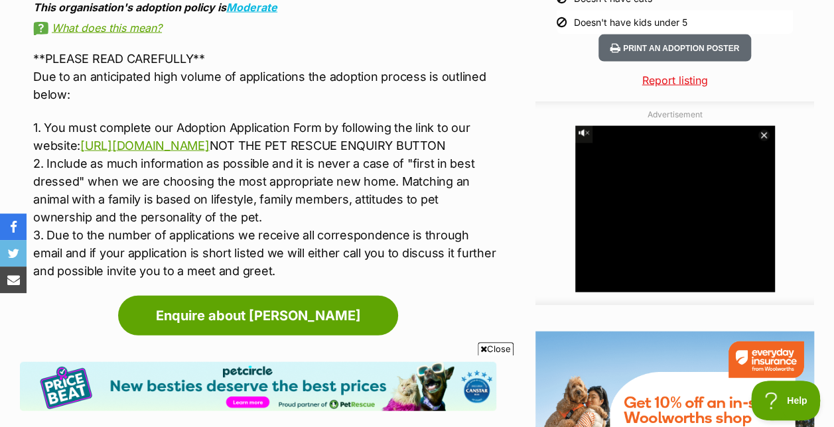
drag, startPoint x: 109, startPoint y: 166, endPoint x: 212, endPoint y: 188, distance: 105.9
click at [220, 196] on p "1. You must complete our Adoption Application Form by following the link to our…" at bounding box center [264, 199] width 463 height 161
click at [209, 153] on link "[URL][DOMAIN_NAME]" at bounding box center [144, 146] width 129 height 14
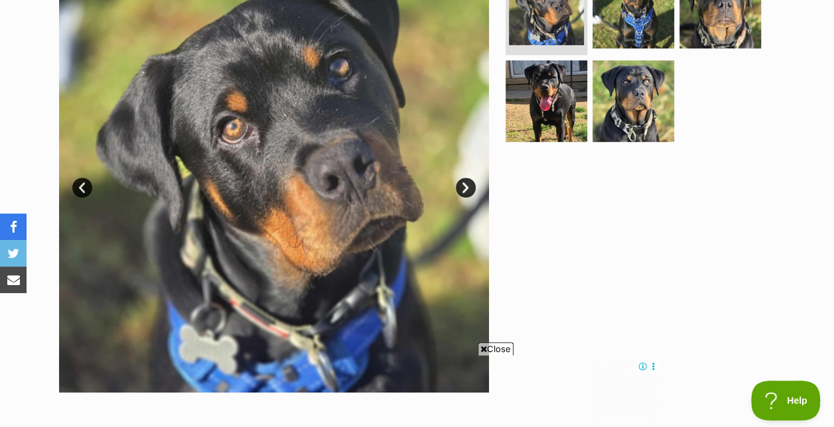
scroll to position [265, 0]
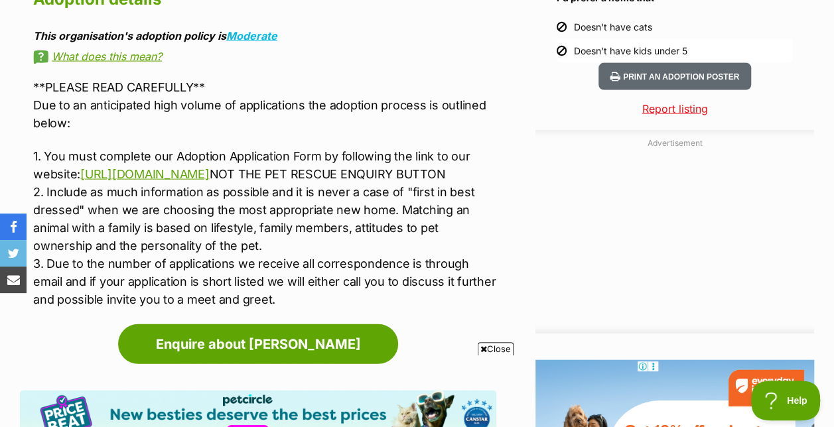
scroll to position [1393, 0]
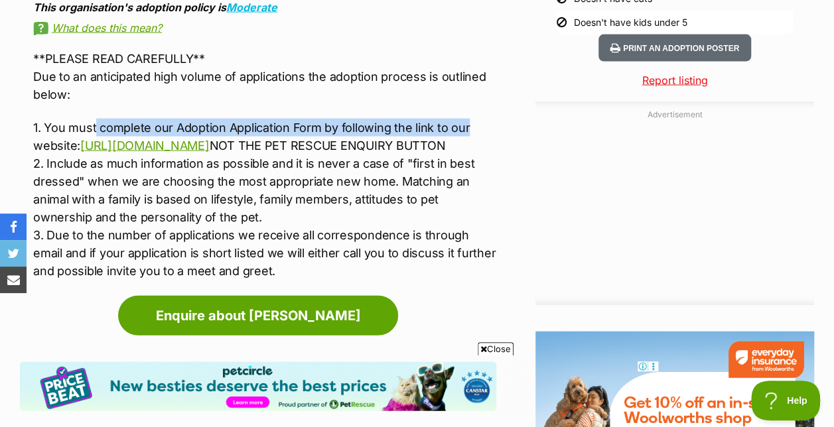
drag, startPoint x: 95, startPoint y: 147, endPoint x: 476, endPoint y: 141, distance: 380.8
click at [476, 141] on p "1. You must complete our Adoption Application Form by following the link to our…" at bounding box center [264, 199] width 463 height 161
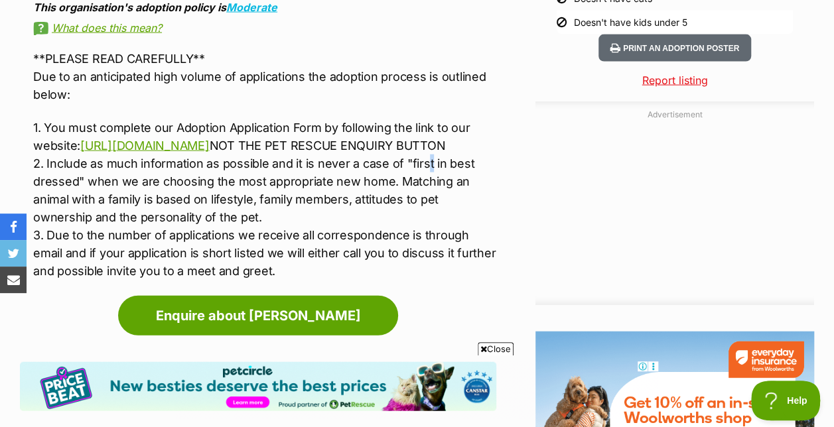
drag, startPoint x: 476, startPoint y: 141, endPoint x: 428, endPoint y: 204, distance: 78.7
click at [428, 204] on p "1. You must complete our Adoption Application Form by following the link to our…" at bounding box center [264, 199] width 463 height 161
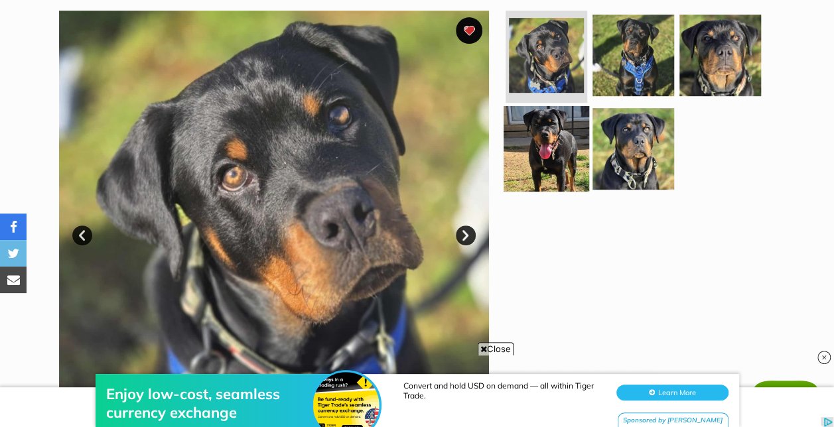
scroll to position [0, 0]
click at [556, 154] on img at bounding box center [546, 149] width 86 height 86
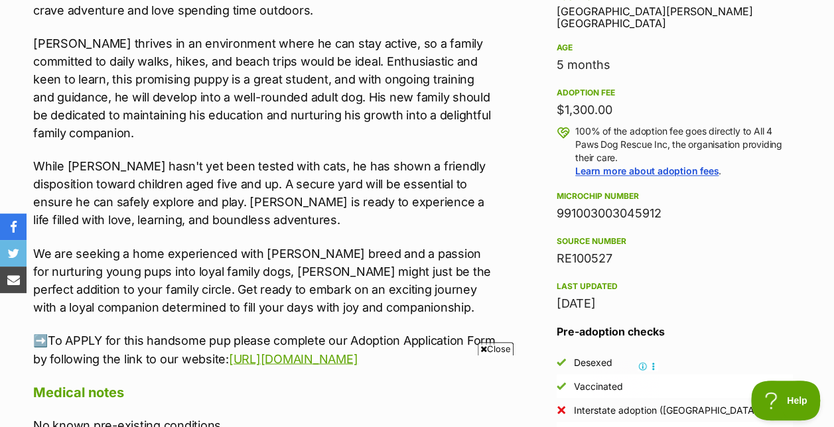
scroll to position [929, 0]
